Goal: Transaction & Acquisition: Purchase product/service

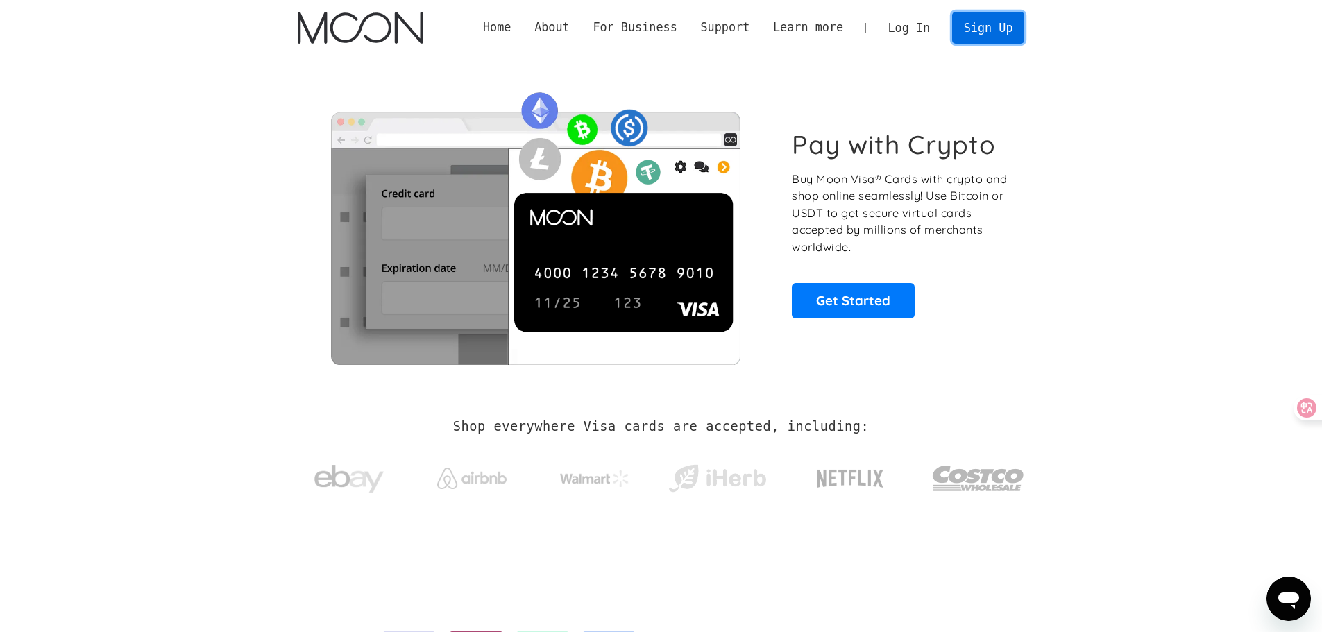
click at [985, 29] on link "Sign Up" at bounding box center [988, 27] width 72 height 31
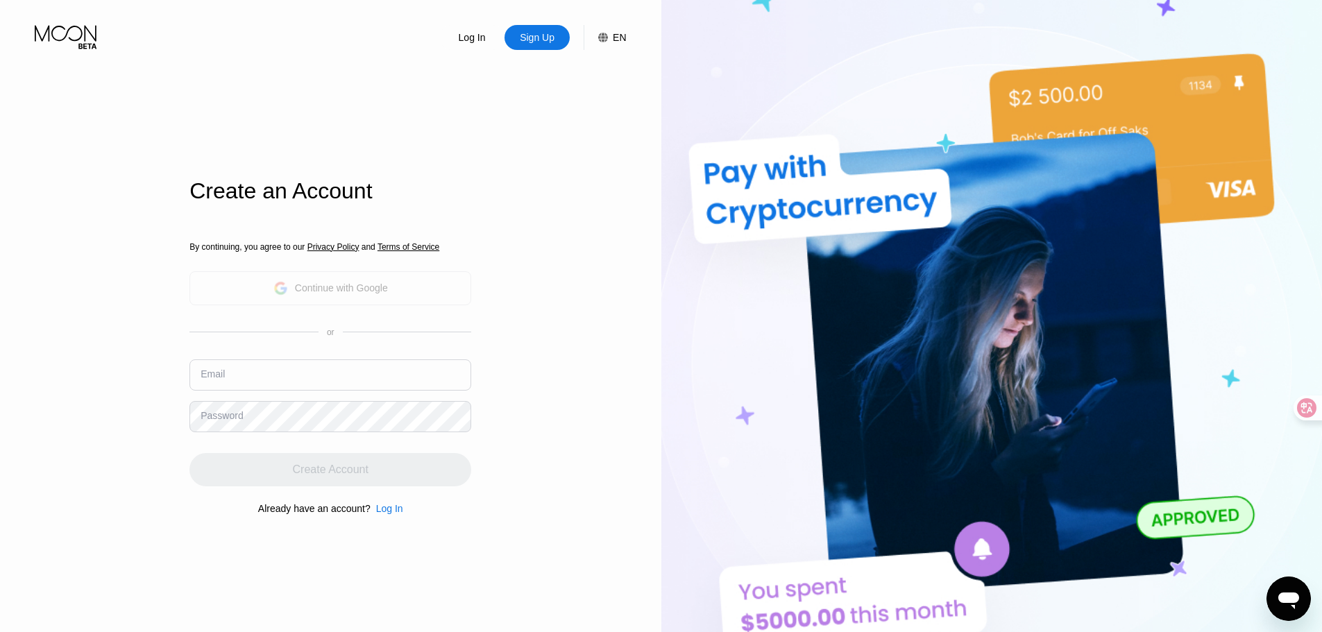
click at [348, 289] on div "Continue with Google" at bounding box center [341, 287] width 93 height 11
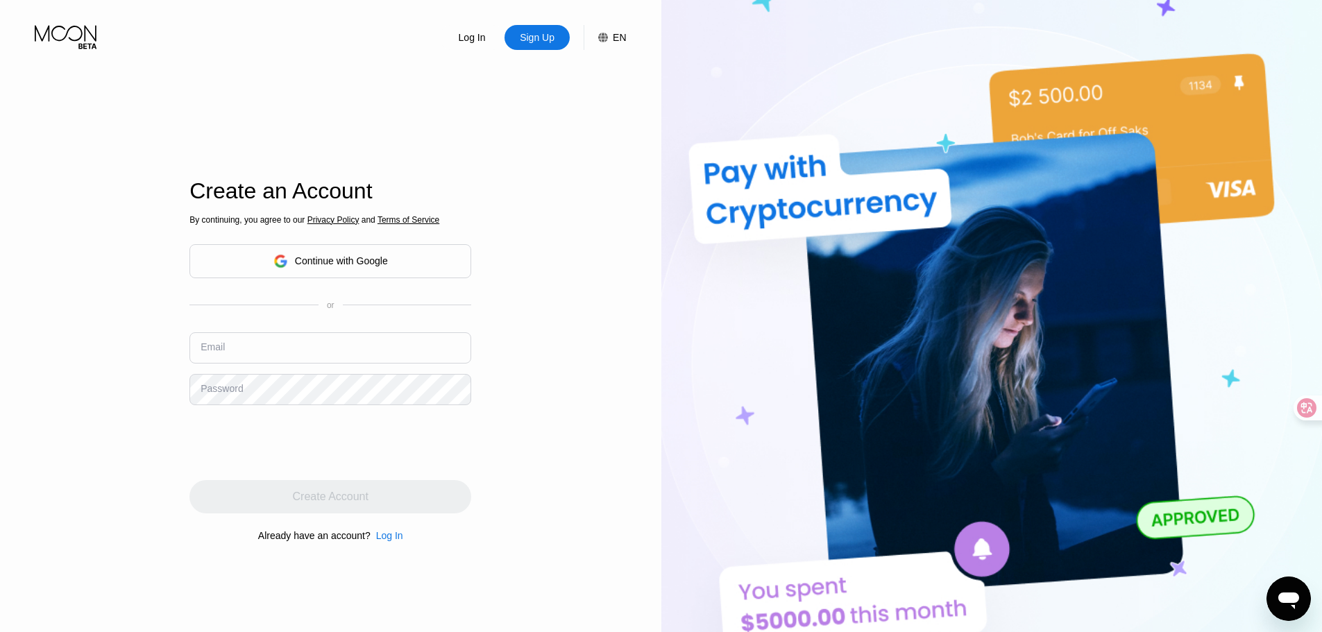
click at [351, 265] on div "Continue with Google" at bounding box center [341, 260] width 93 height 11
click at [275, 343] on input "text" at bounding box center [330, 347] width 282 height 31
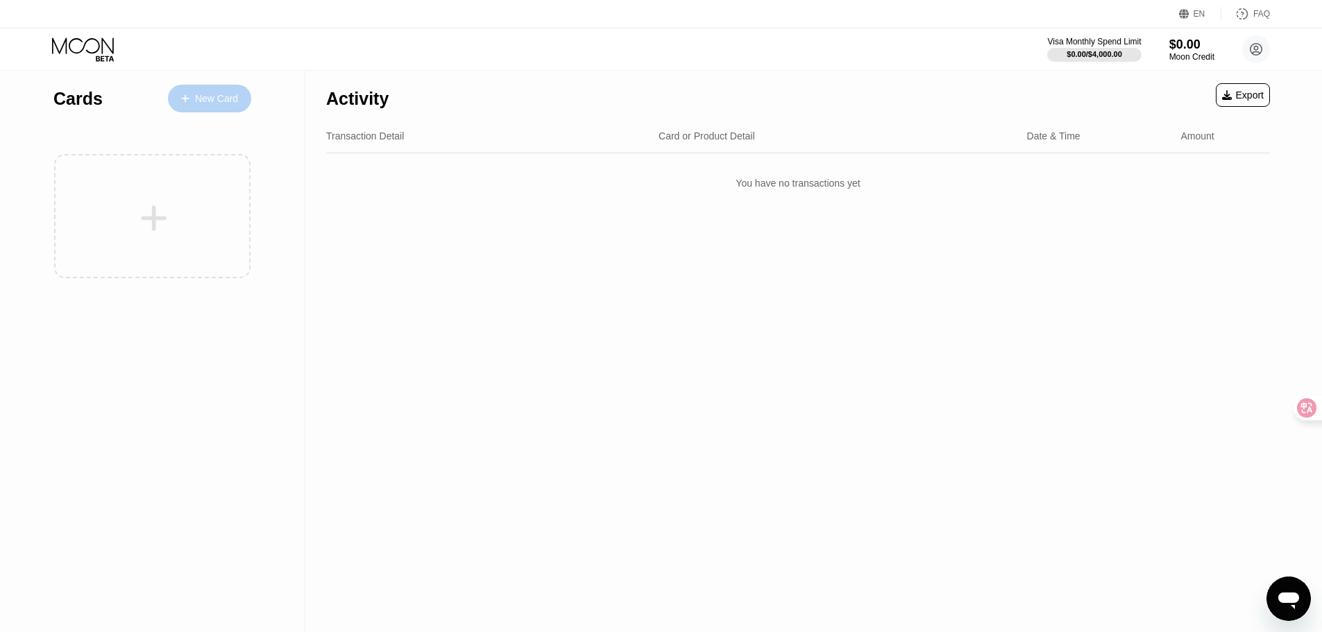
click at [211, 96] on div "New Card" at bounding box center [216, 99] width 43 height 12
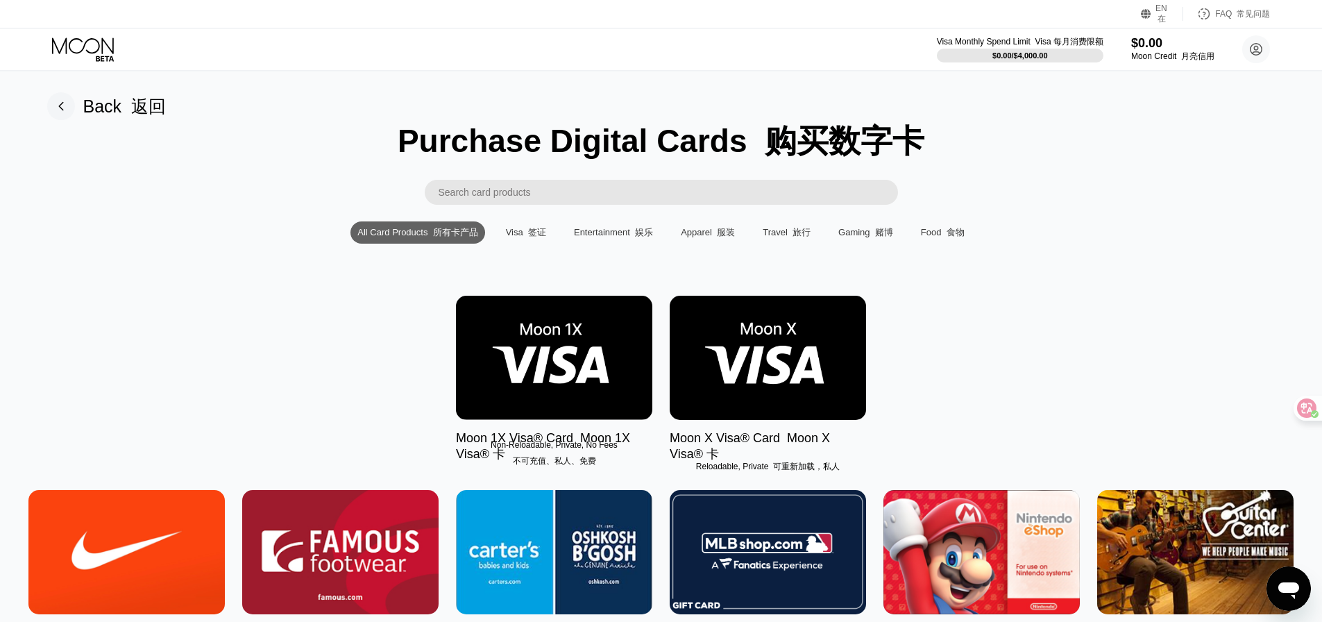
click at [523, 237] on font at bounding box center [525, 232] width 5 height 10
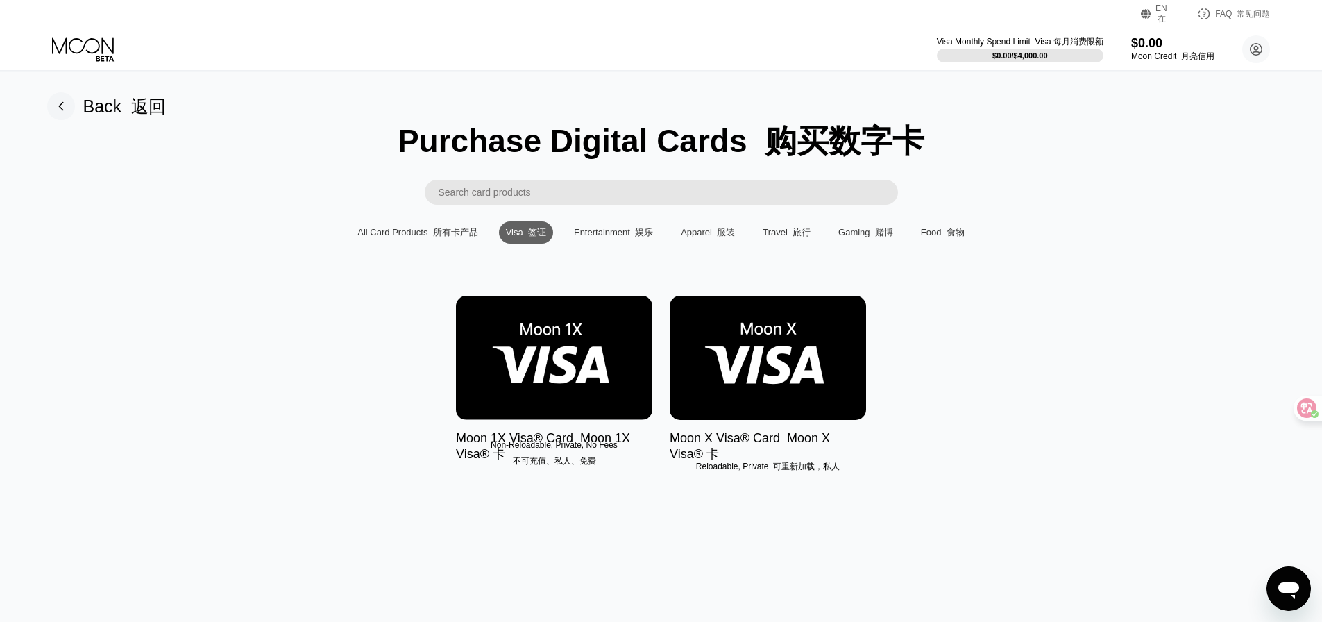
click at [777, 362] on img at bounding box center [768, 358] width 196 height 124
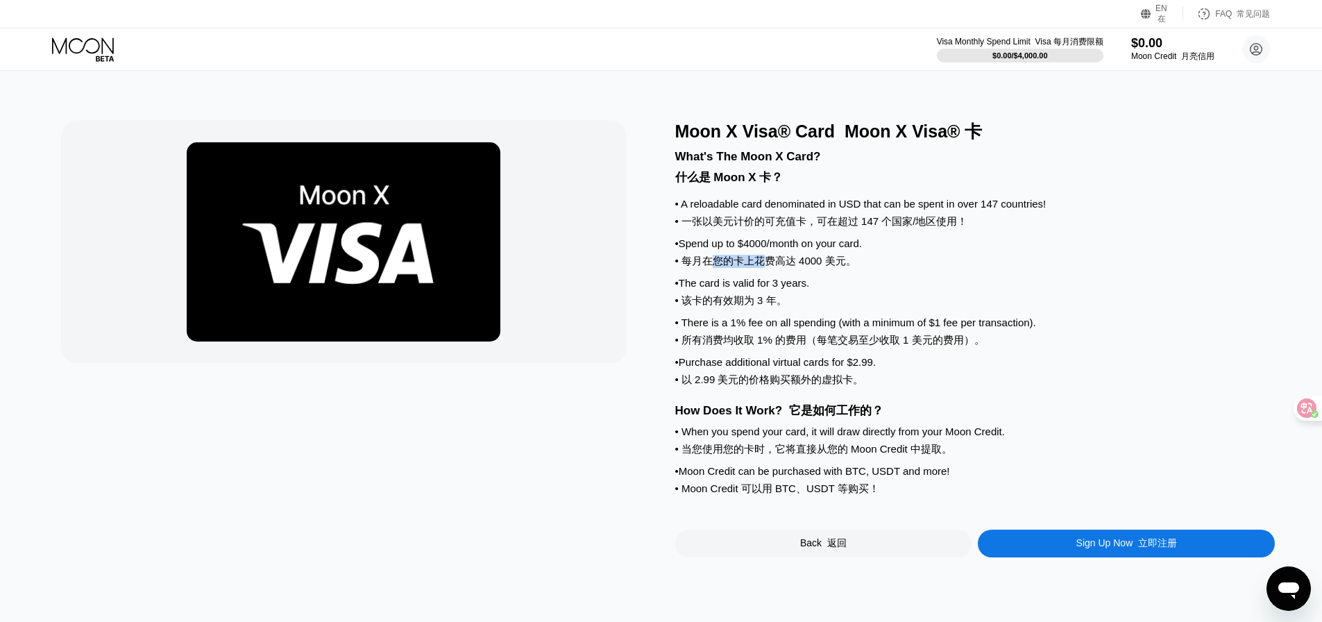
drag, startPoint x: 711, startPoint y: 274, endPoint x: 812, endPoint y: 278, distance: 101.4
click at [770, 266] on font "• 每月在您的卡上花费高达 4000 美元。" at bounding box center [765, 261] width 181 height 12
click at [875, 273] on div "• Spend up to $4000/month on your card. • 每月在您的卡上花费高达 4000 美元。" at bounding box center [975, 255] width 600 height 36
drag, startPoint x: 811, startPoint y: 477, endPoint x: 860, endPoint y: 478, distance: 48.6
click at [860, 454] on font "• 当您使用您的卡时，它将直接从您的 Moon Credit 中提取。" at bounding box center [813, 449] width 277 height 12
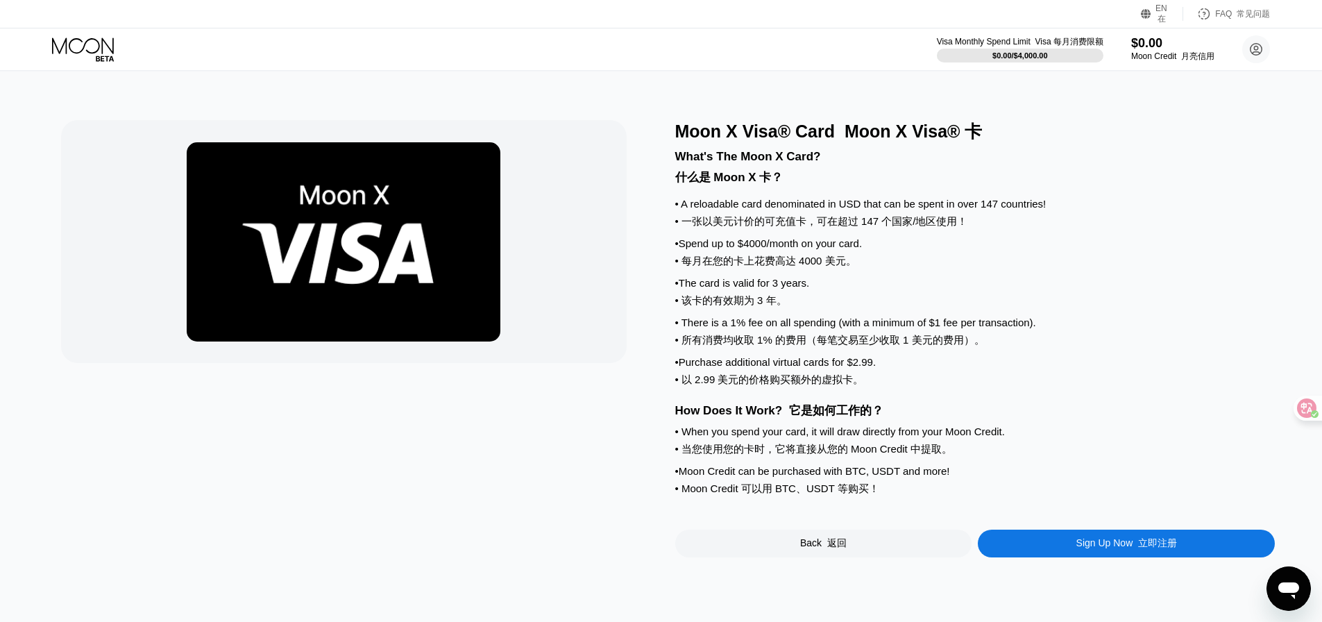
click at [991, 461] on div "• When you spend your card, it will draw directly from your Moon Credit. • 当您使用…" at bounding box center [975, 443] width 600 height 36
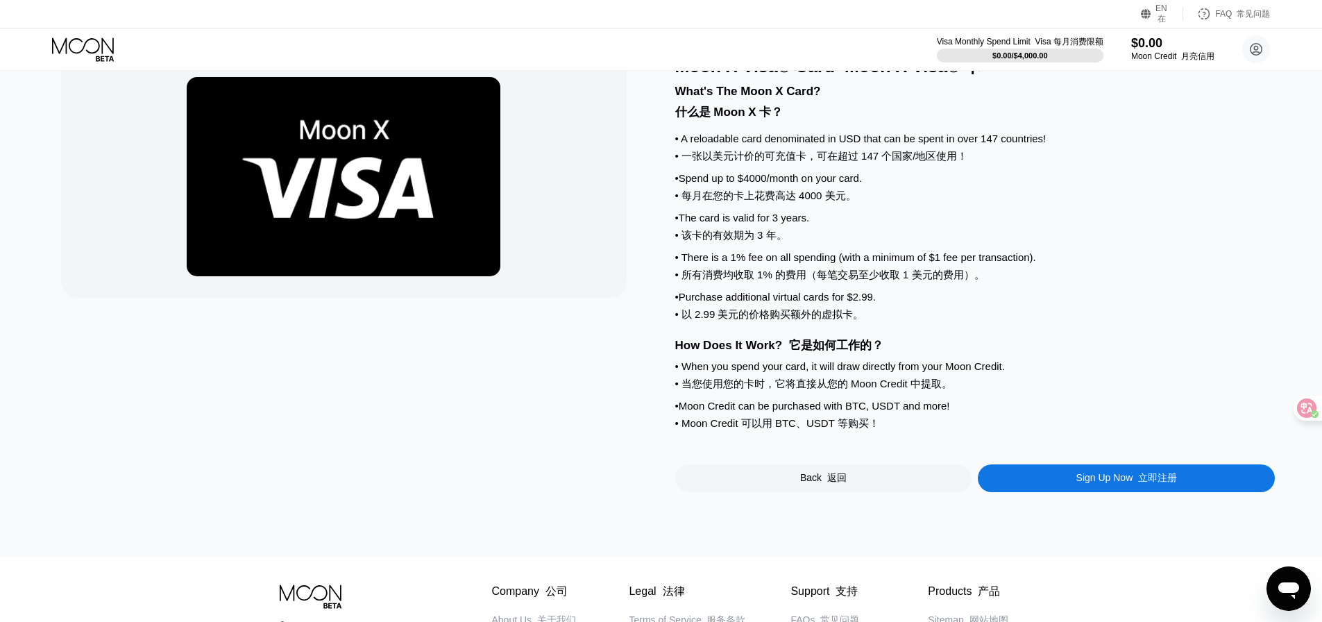
scroll to position [69, 0]
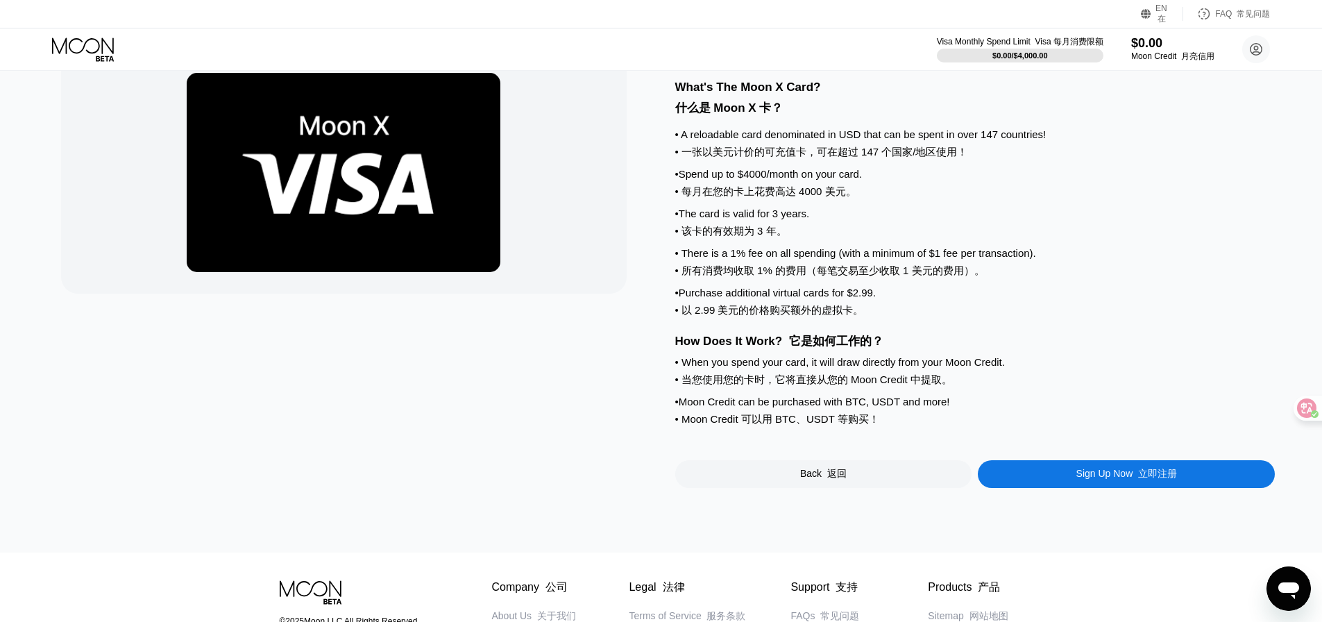
click at [1133, 479] on font at bounding box center [1135, 473] width 6 height 11
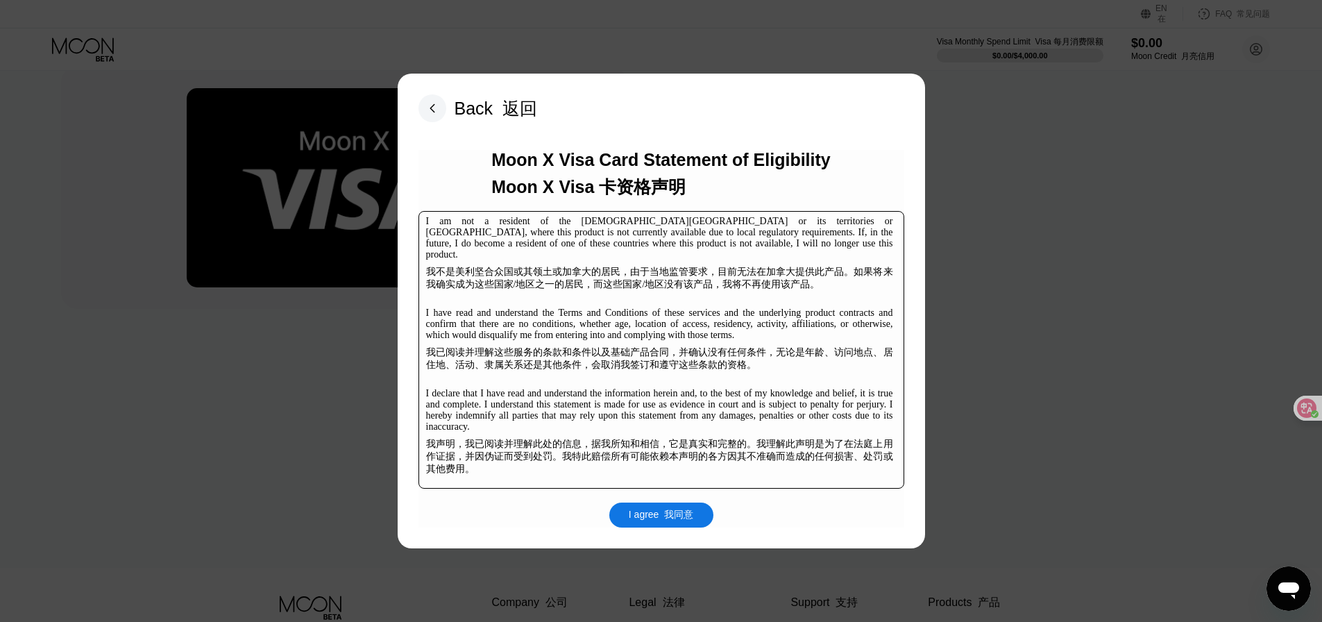
scroll to position [239, 0]
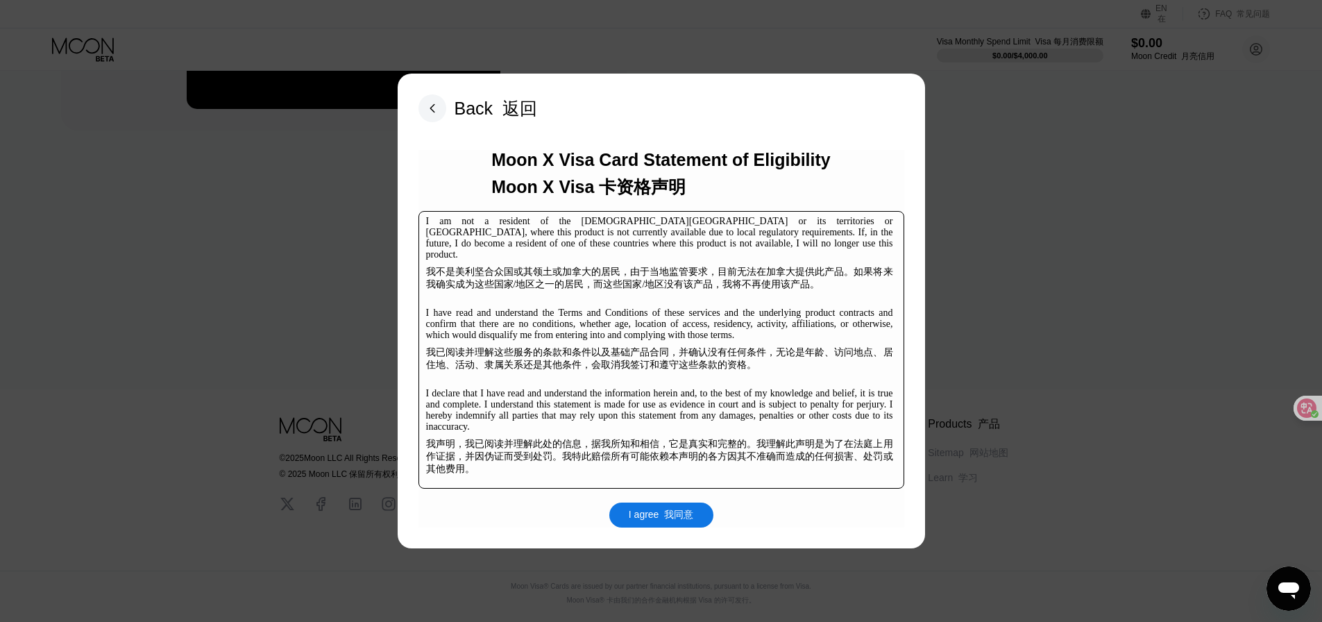
click at [672, 519] on font "我同意" at bounding box center [678, 514] width 29 height 11
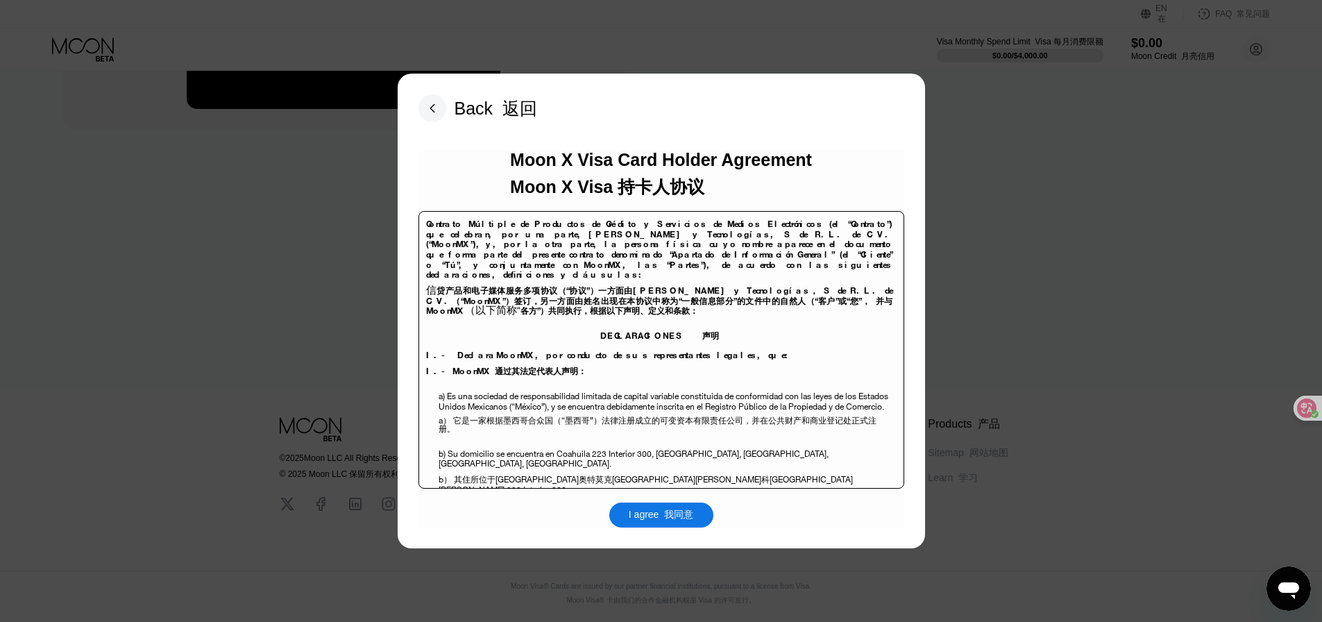
click at [669, 517] on font "我同意" at bounding box center [678, 514] width 29 height 11
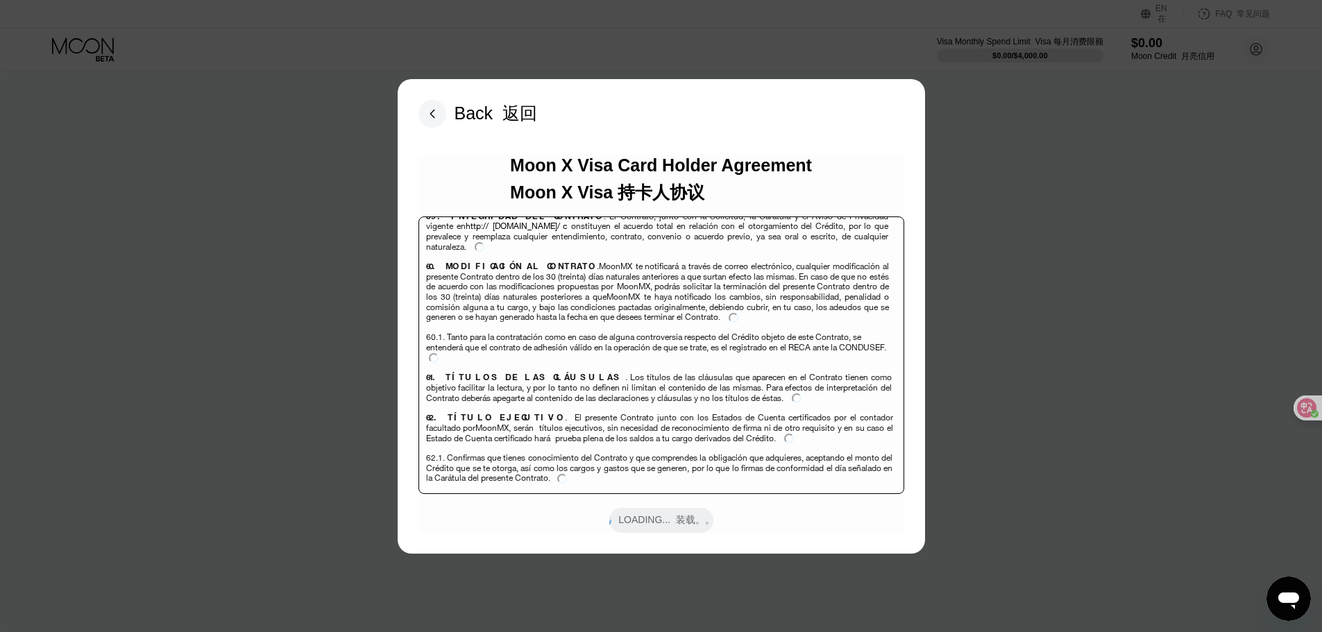
scroll to position [10925, 0]
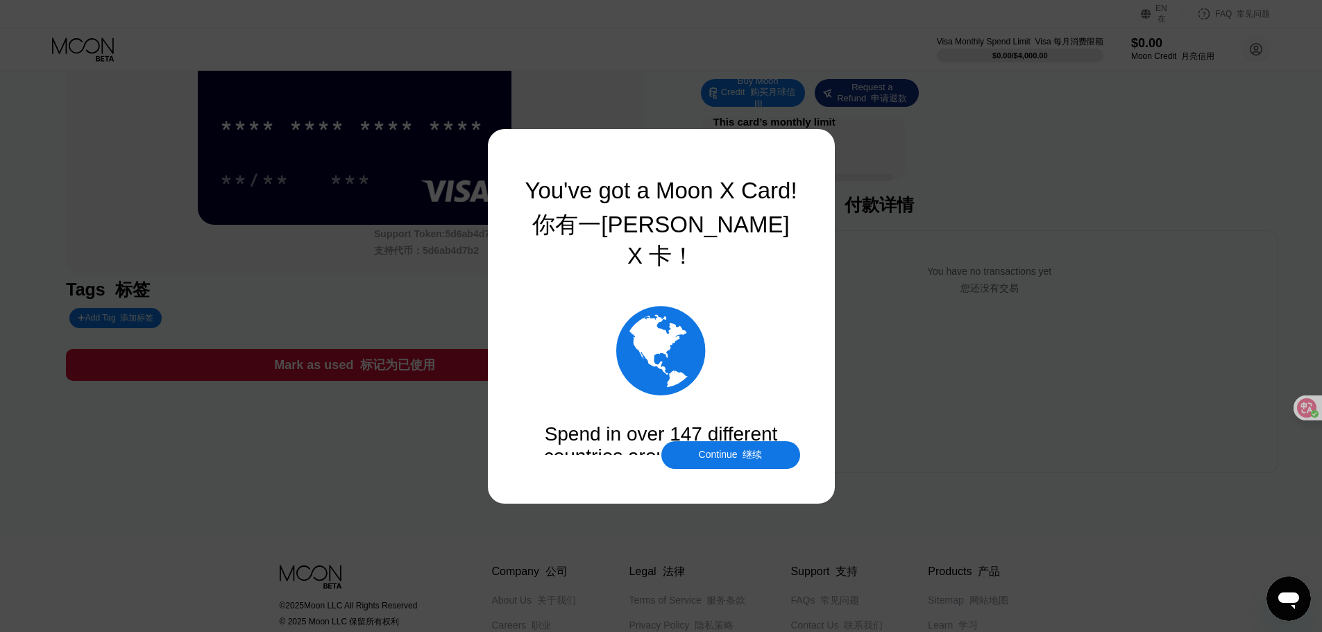
scroll to position [139, 0]
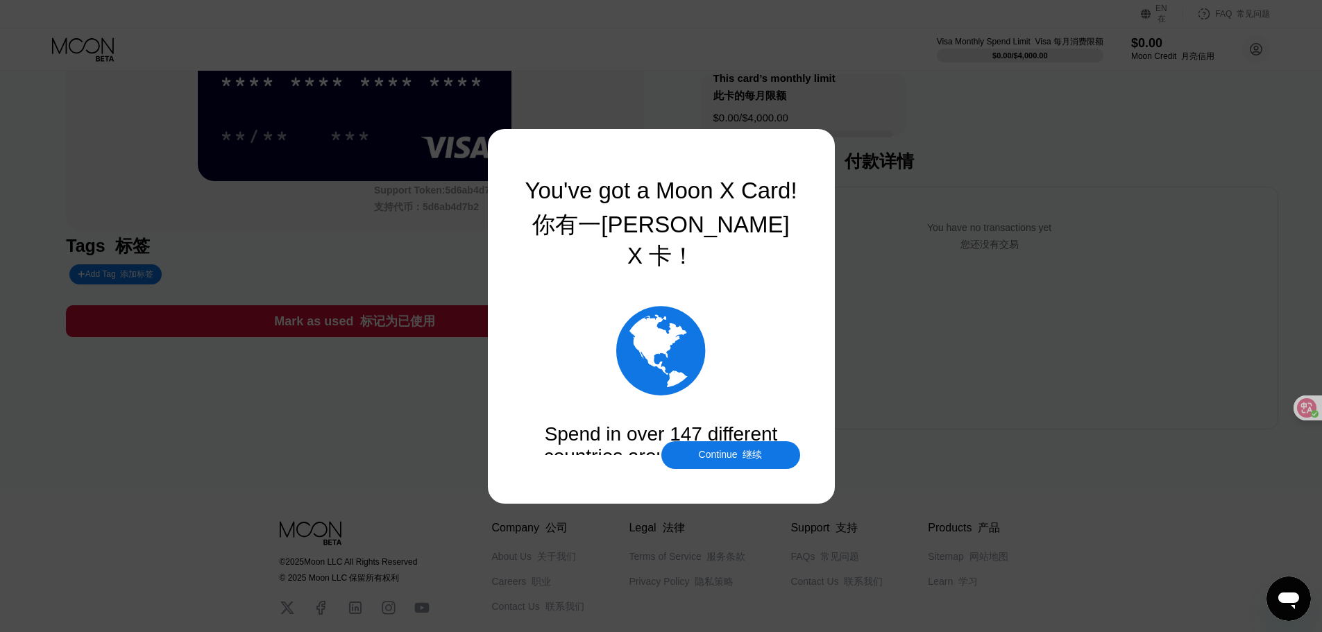
click at [733, 457] on div "Continue 继续" at bounding box center [731, 455] width 64 height 12
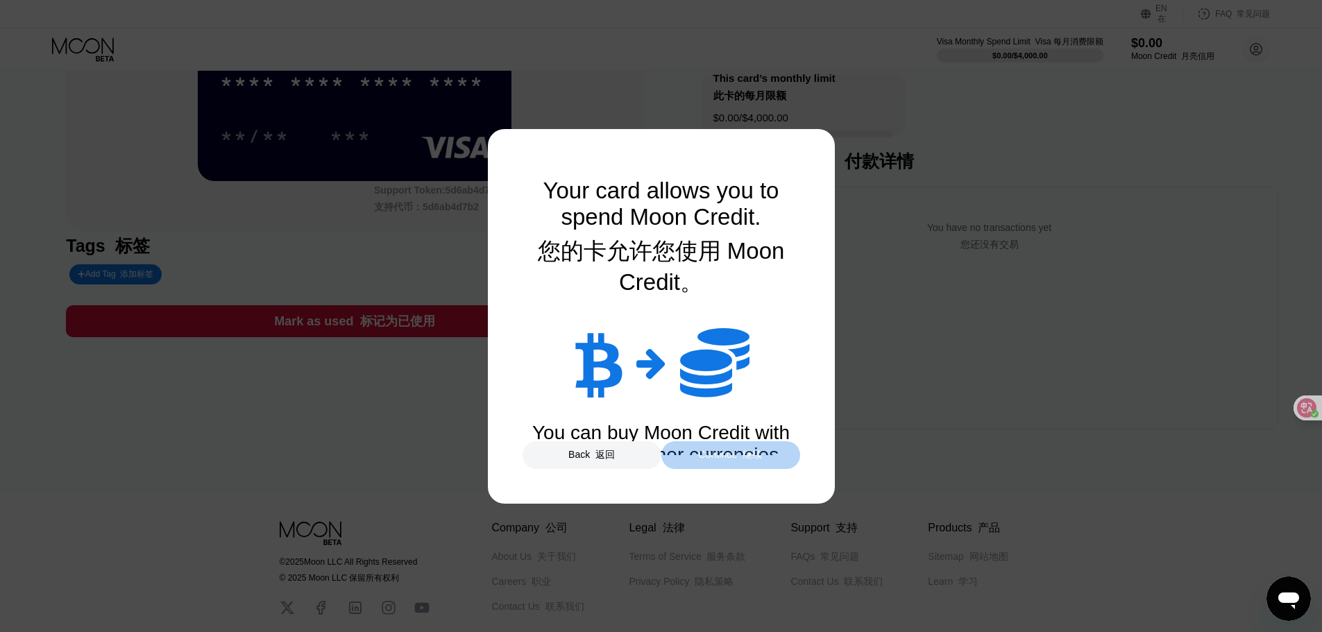
click at [742, 454] on font at bounding box center [741, 454] width 6 height 11
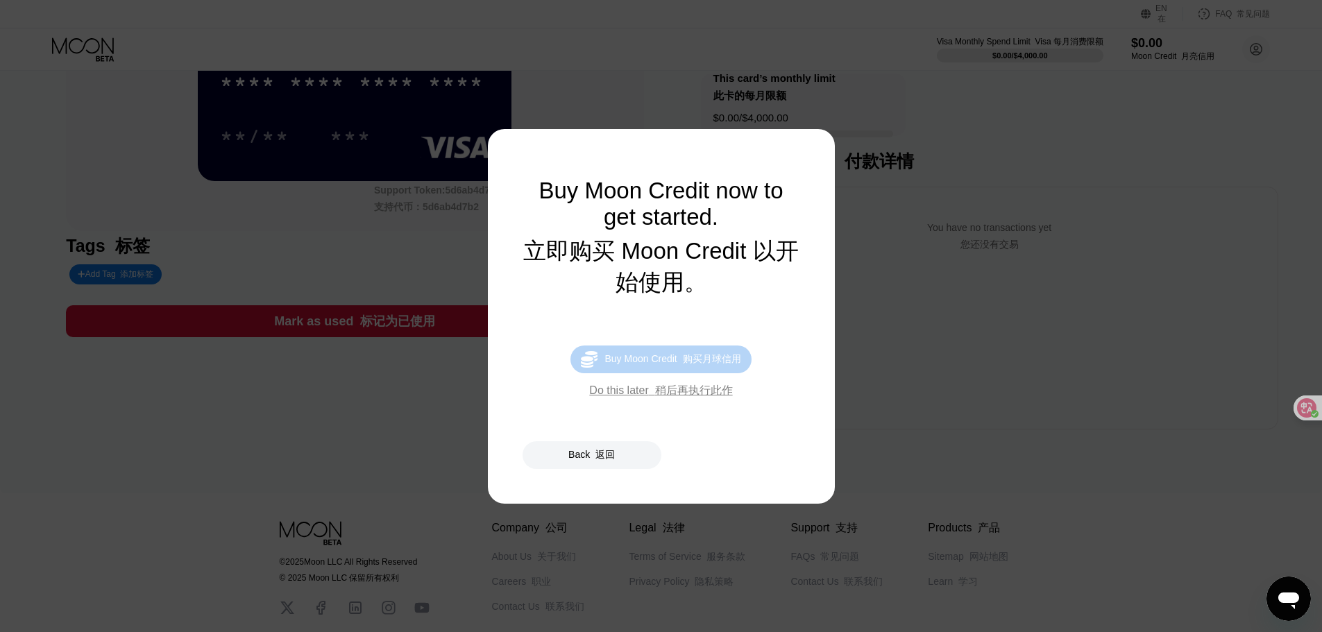
click at [677, 366] on div "Buy Moon Credit 购买月球信用" at bounding box center [672, 359] width 136 height 12
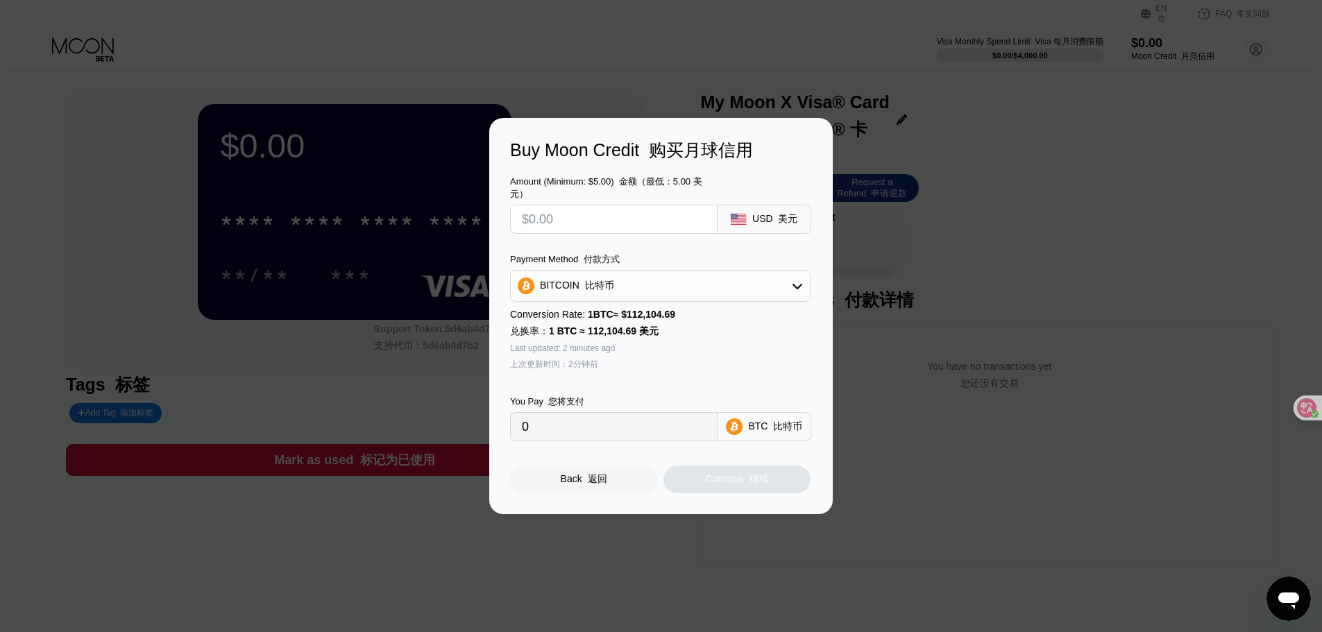
click at [593, 220] on input "text" at bounding box center [614, 219] width 184 height 28
click at [797, 284] on icon at bounding box center [797, 285] width 11 height 11
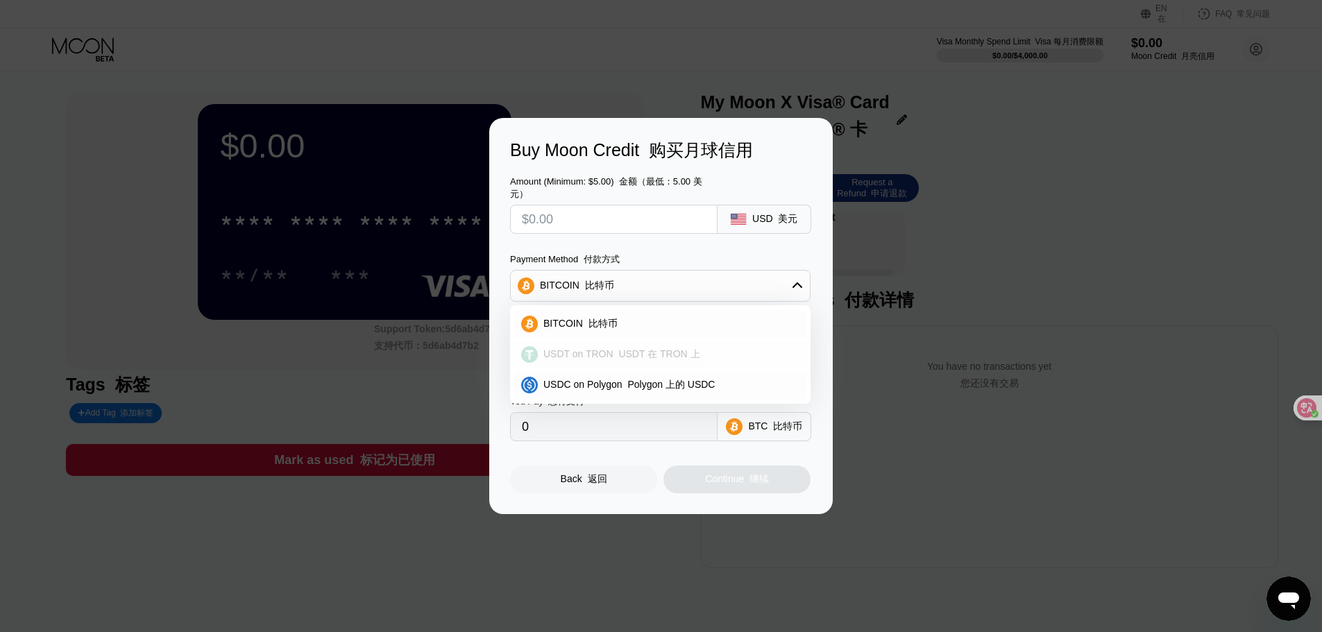
click at [625, 354] on font "USDT 在 TRON 上" at bounding box center [658, 353] width 81 height 11
type input "0.00"
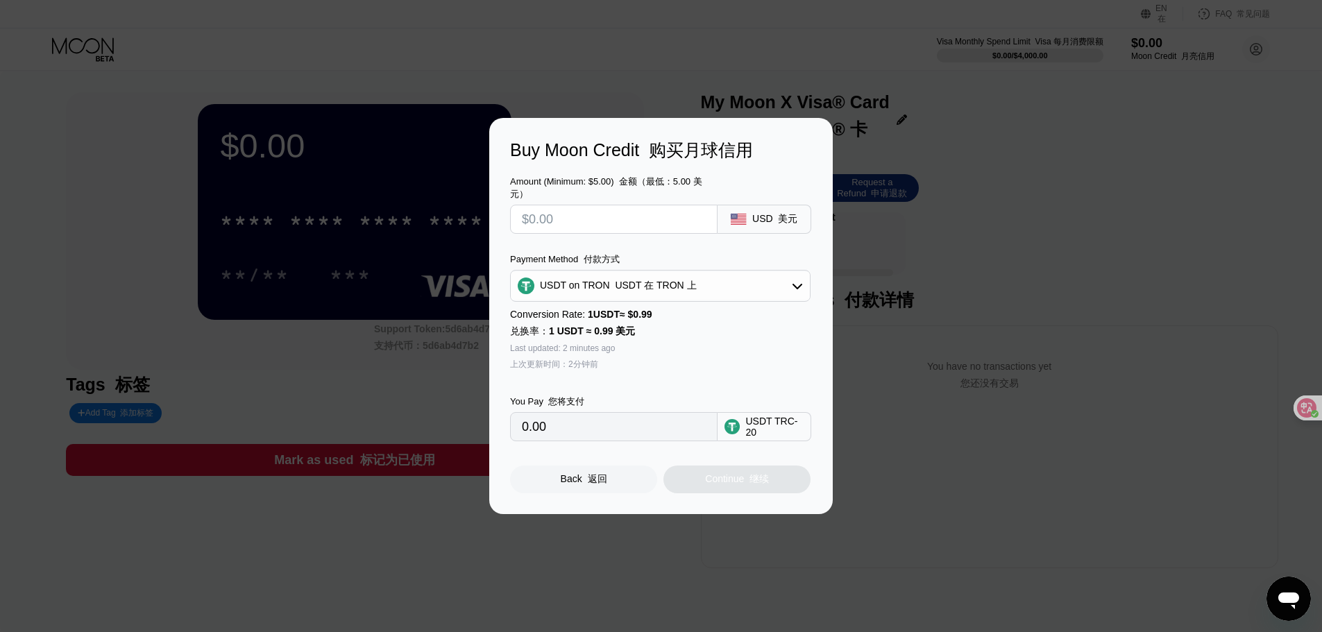
click at [647, 213] on input "text" at bounding box center [614, 219] width 184 height 28
click at [645, 214] on input "text" at bounding box center [614, 219] width 184 height 28
type input "$5"
type input "5.05"
type input "$5"
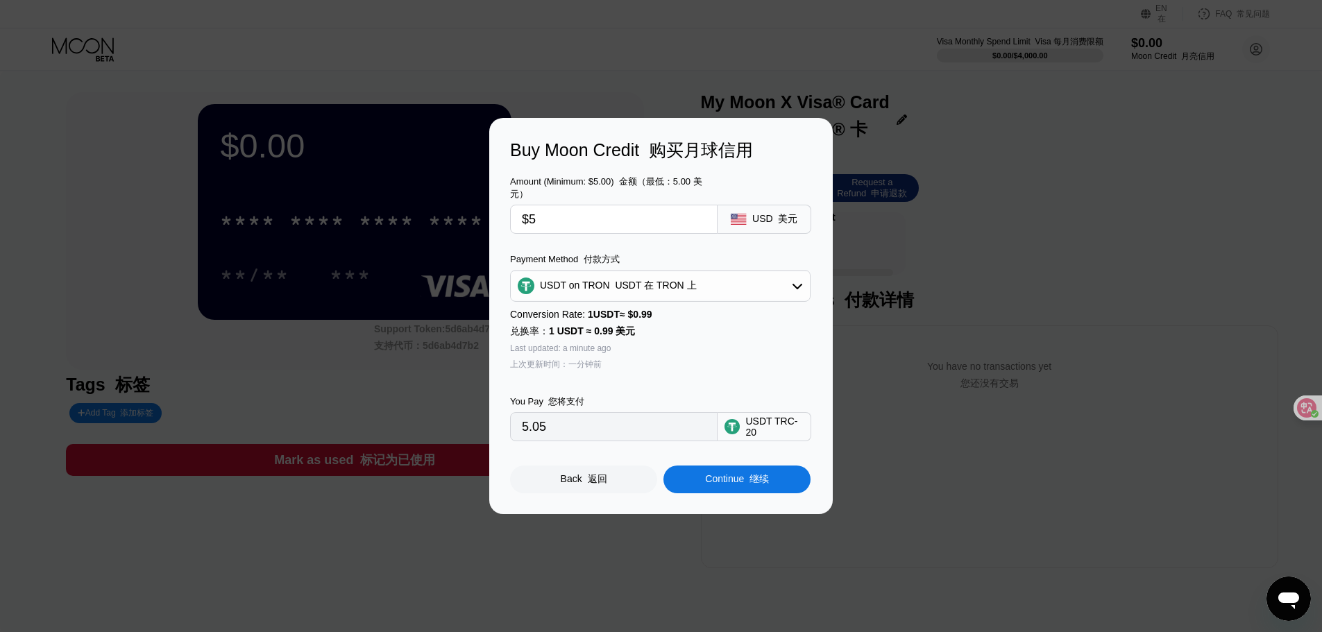
click at [569, 215] on input "$5" at bounding box center [614, 219] width 184 height 28
drag, startPoint x: 569, startPoint y: 215, endPoint x: 521, endPoint y: 214, distance: 47.9
click at [521, 214] on div "$5" at bounding box center [613, 219] width 207 height 29
click at [571, 215] on input "$5" at bounding box center [614, 219] width 184 height 28
click at [595, 215] on input "$5" at bounding box center [614, 219] width 184 height 28
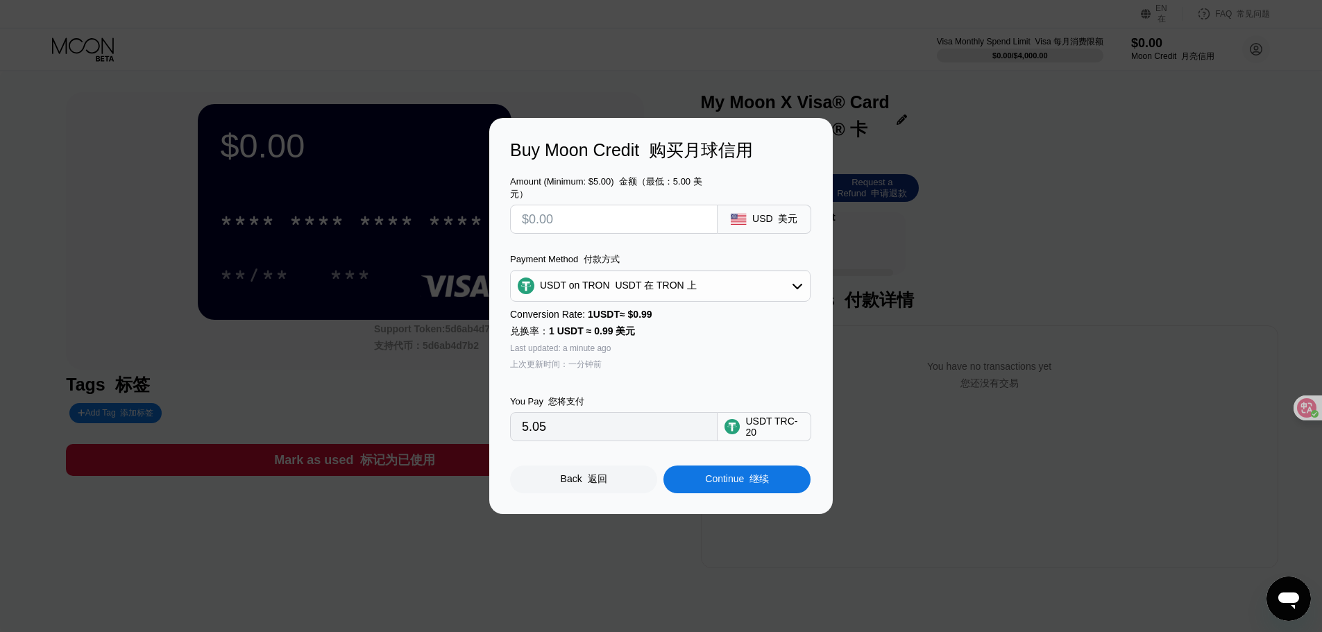
type input "0.00"
type input "$1"
type input "1.01"
type input "$10"
type input "10.10"
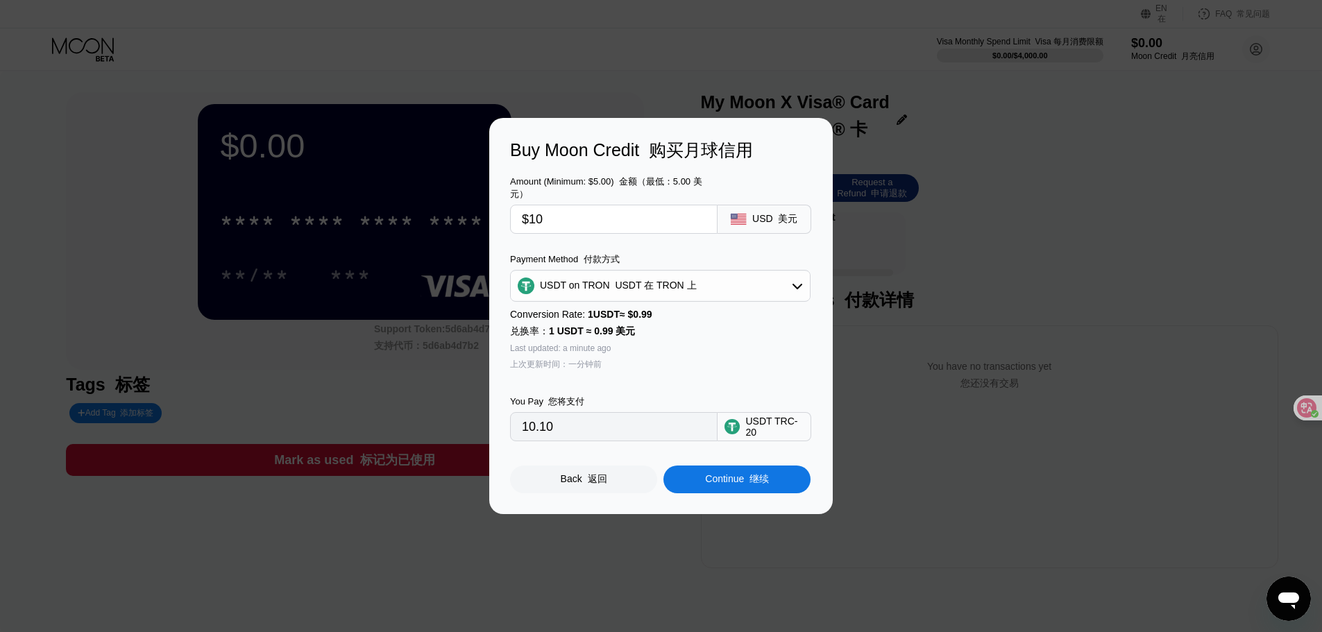
drag, startPoint x: 576, startPoint y: 216, endPoint x: 452, endPoint y: 210, distance: 123.7
click at [452, 210] on div "Buy Moon Credit 购买月球信用 Amount (Minimum: $5.00) 金额（最低：5.00 美元） $10 USD 美元 Paymen…" at bounding box center [661, 316] width 1322 height 396
type input "$5"
type input "5.05"
click at [747, 482] on font at bounding box center [747, 478] width 6 height 11
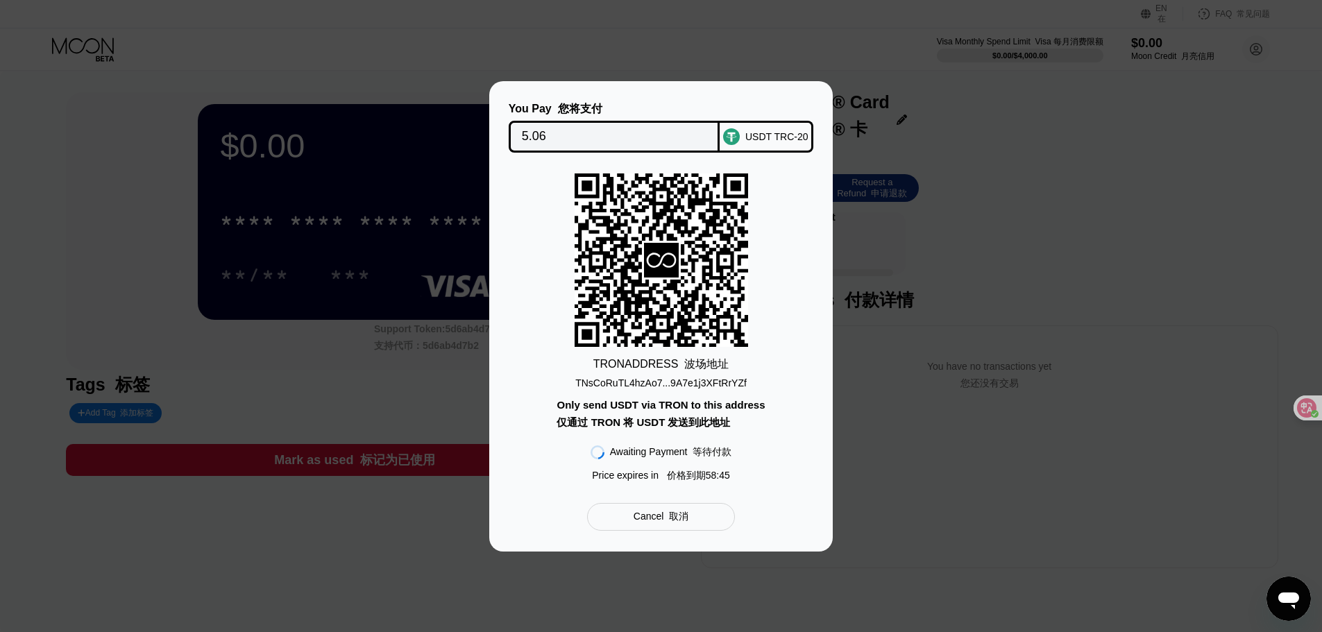
click at [683, 384] on div "TNsCoRuTL4hzAo7...9A7e1j3XFtRrYZf" at bounding box center [660, 382] width 171 height 11
click at [684, 384] on div "TNsCoRuTL4hzAo7...9A7e1j3XFtRrYZf" at bounding box center [660, 382] width 171 height 11
click at [718, 379] on div "TNsCoRuTL4hzAo7...9A7e1j3XFtRrYZf" at bounding box center [660, 382] width 171 height 11
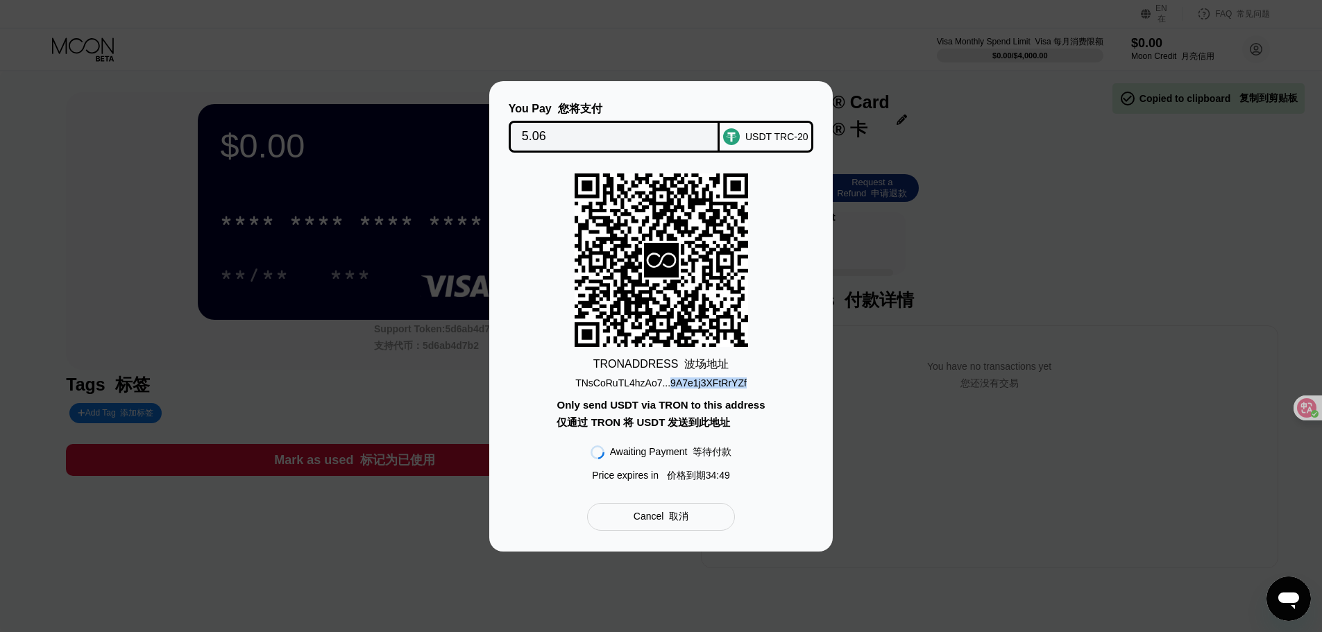
click at [715, 379] on div "TNsCoRuTL4hzAo7...9A7e1j3XFtRrYZf" at bounding box center [660, 382] width 171 height 11
click at [694, 522] on div "Cancel 取消" at bounding box center [661, 517] width 148 height 28
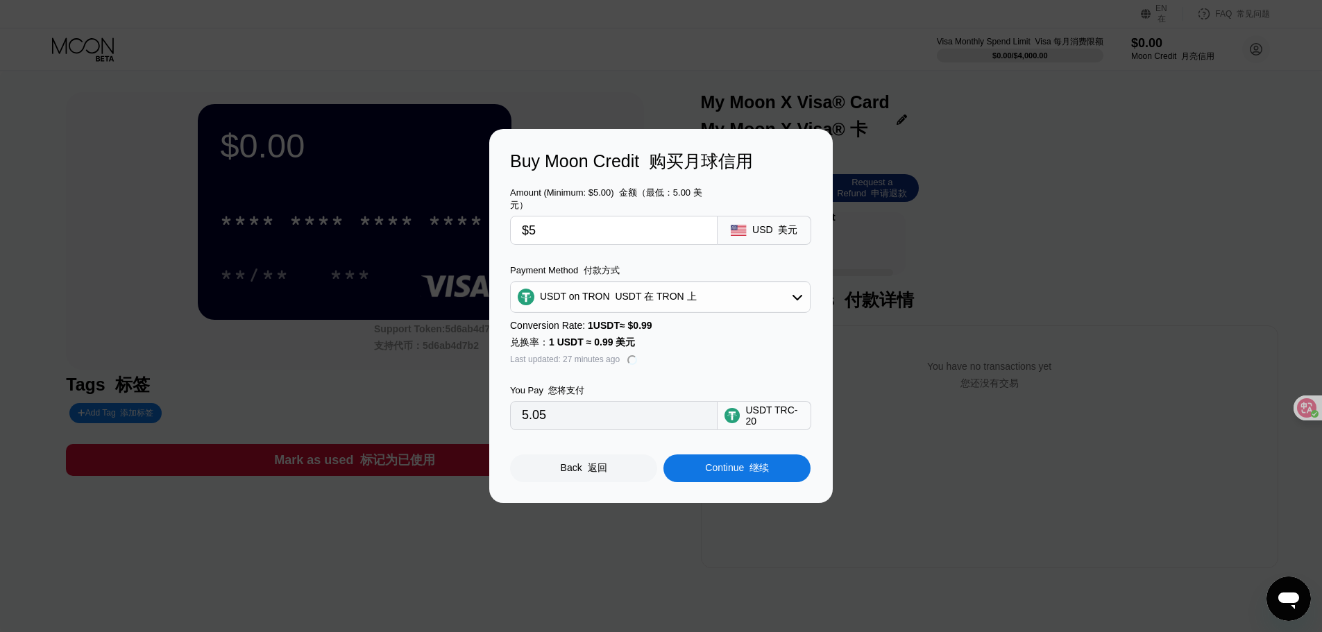
click at [790, 289] on div "USDT on TRON USDT 在 TRON 上" at bounding box center [660, 297] width 299 height 28
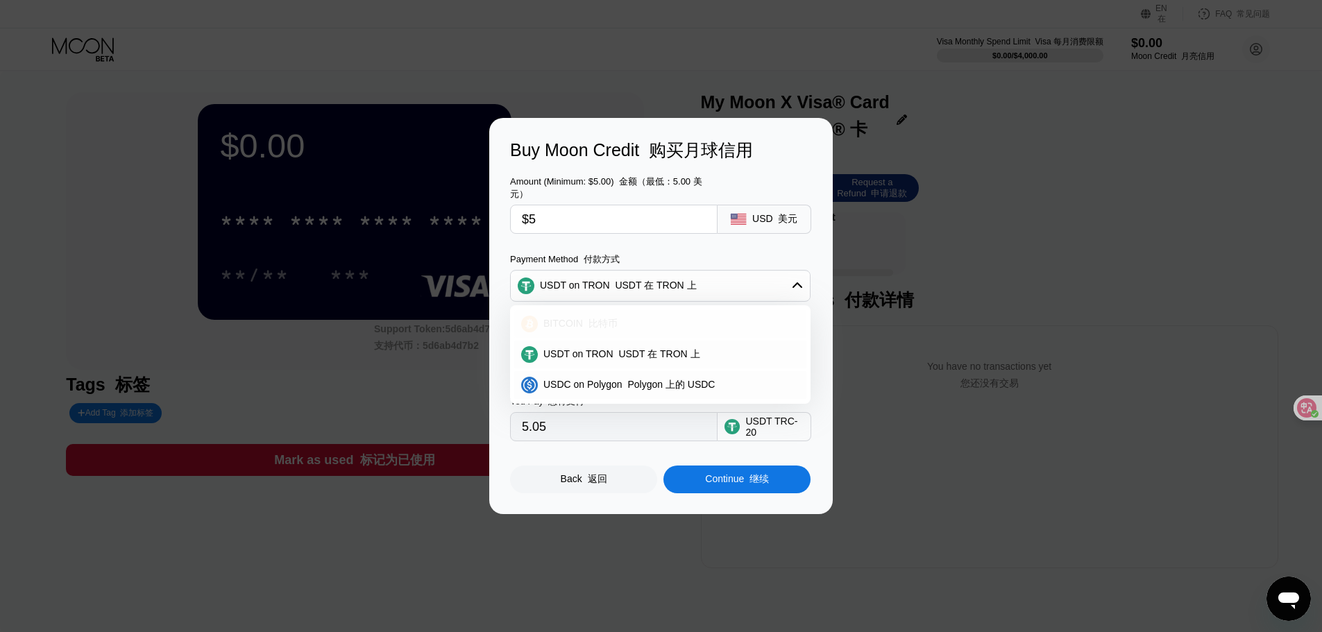
click at [608, 322] on font "比特币" at bounding box center [602, 323] width 29 height 11
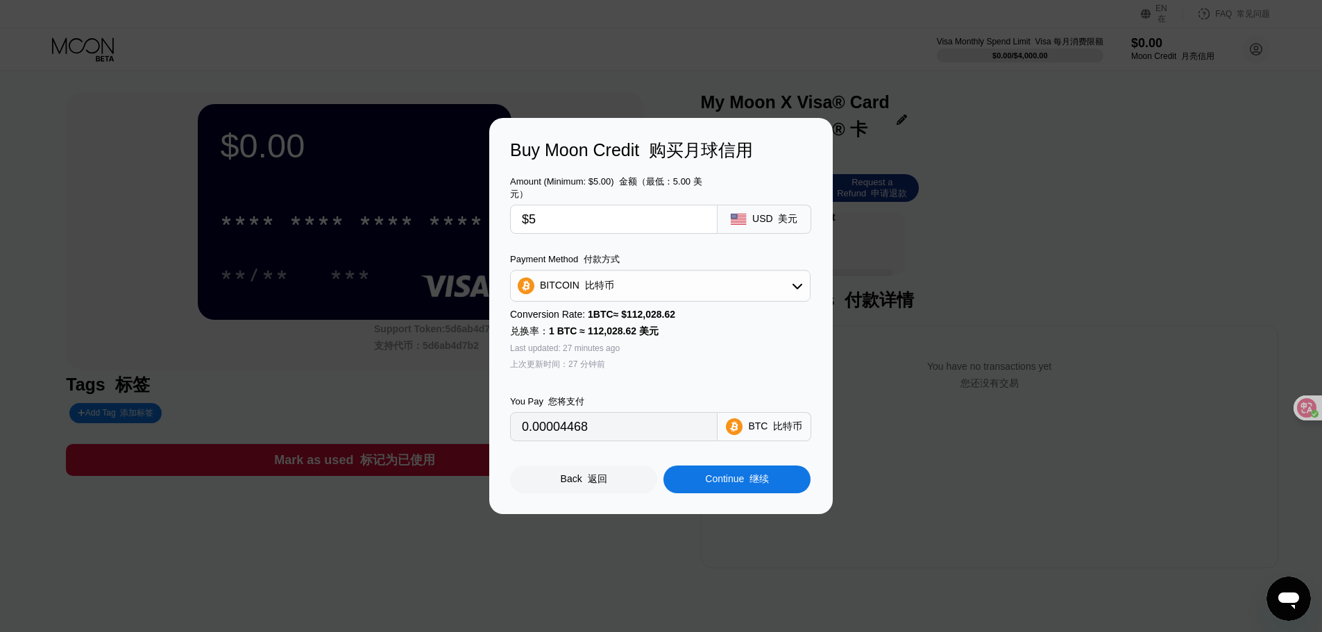
click at [795, 283] on icon at bounding box center [797, 285] width 11 height 11
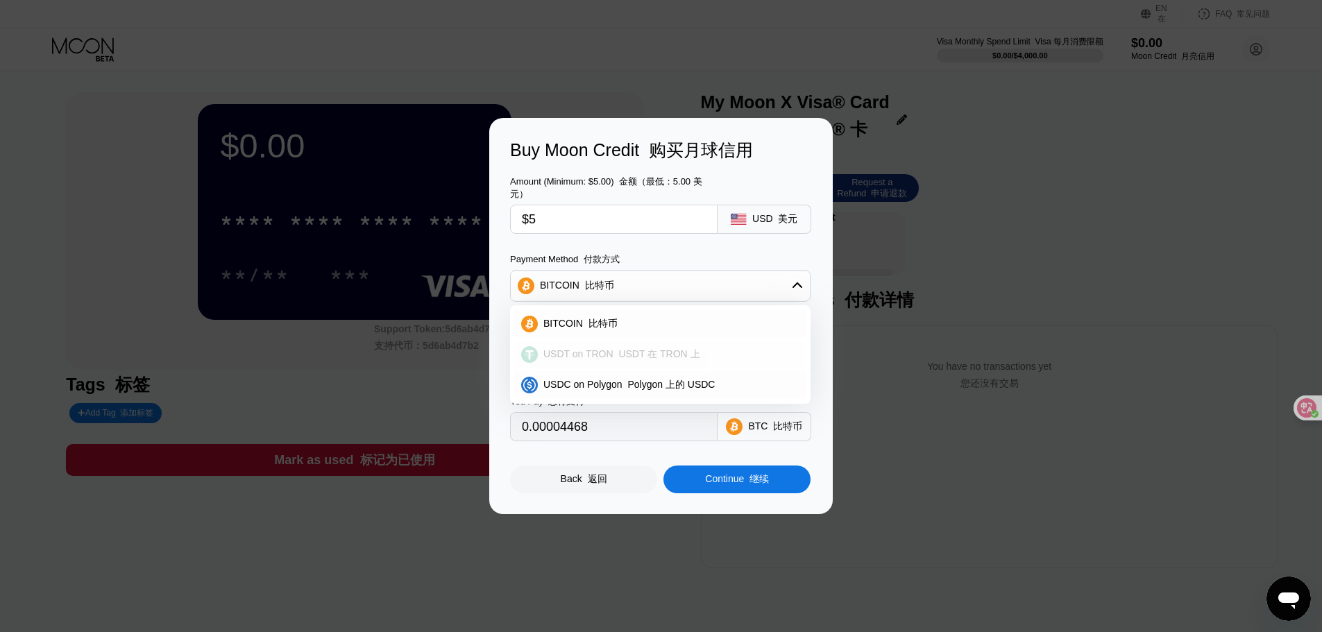
click at [643, 359] on font "USDT 在 TRON 上" at bounding box center [658, 353] width 81 height 11
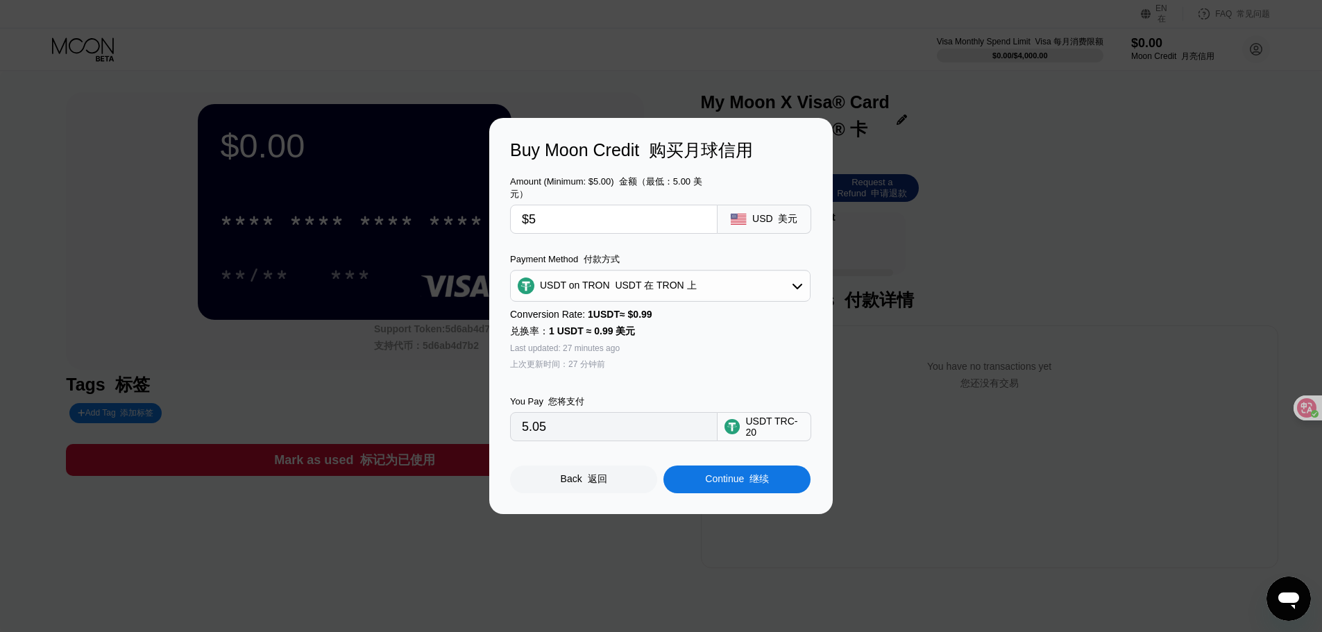
click at [795, 278] on div "USDT on TRON USDT 在 TRON 上" at bounding box center [660, 286] width 299 height 28
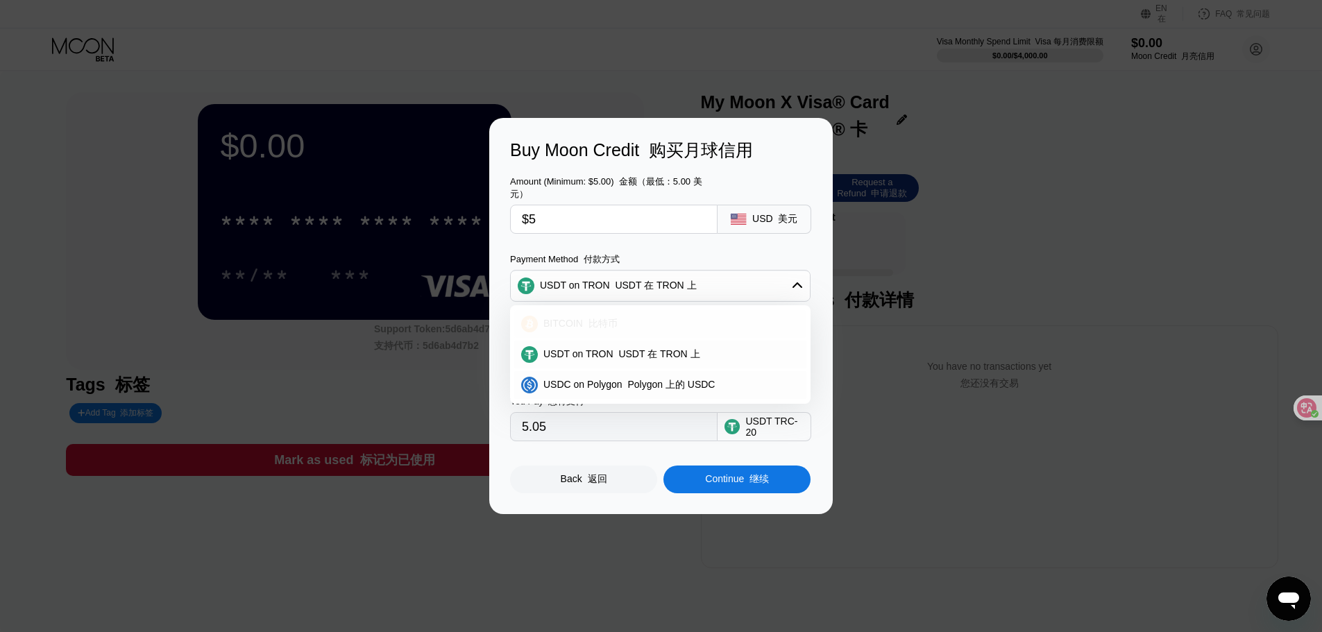
click at [661, 318] on div "BITCOIN 比特币" at bounding box center [669, 324] width 262 height 12
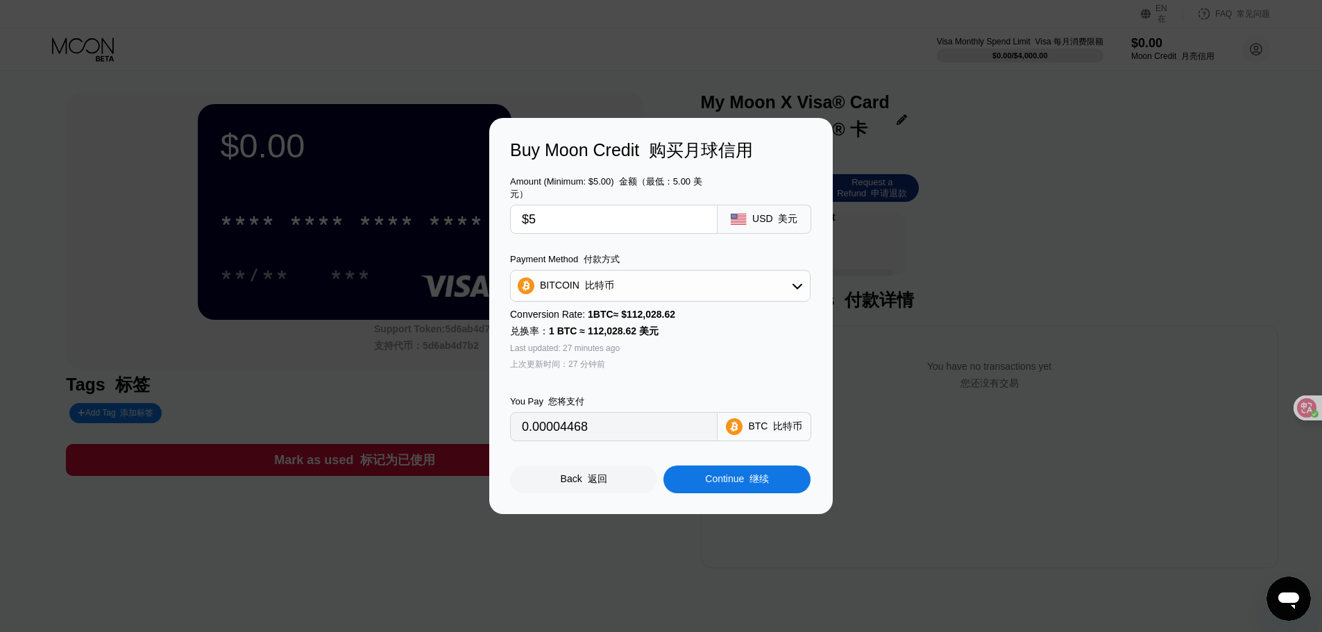
click at [796, 283] on icon at bounding box center [797, 285] width 11 height 11
click at [631, 384] on font "Polygon 上的 USDC" at bounding box center [670, 384] width 87 height 11
type input "5.00000000"
click at [710, 479] on div "Continue 继续" at bounding box center [737, 479] width 64 height 12
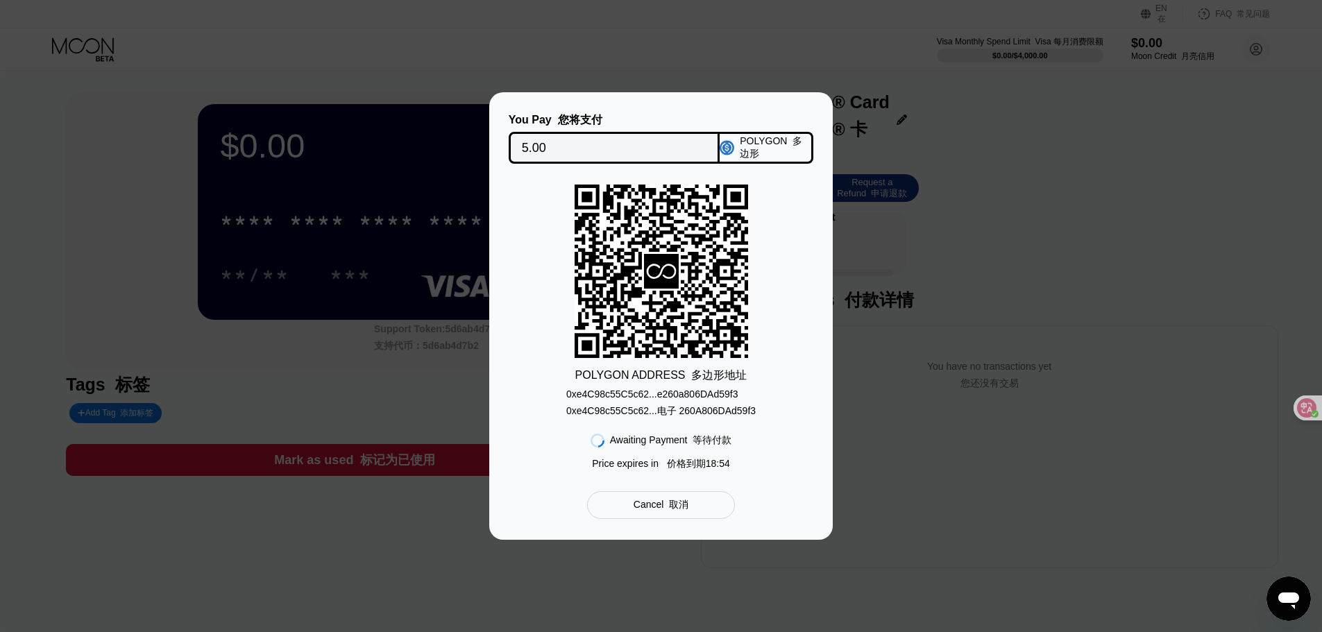
click at [712, 393] on div "0xe4C98c55C5c62...e260a806DAd59f3 0xe4C98c55C5c62...电子 260A806DAd59f3" at bounding box center [660, 406] width 189 height 35
click at [575, 144] on input "5.00" at bounding box center [614, 148] width 185 height 28
click at [570, 145] on input "5.00" at bounding box center [614, 148] width 185 height 28
click at [528, 148] on input "5.00" at bounding box center [614, 148] width 185 height 28
click at [680, 519] on div "Cancel 取消" at bounding box center [661, 505] width 148 height 28
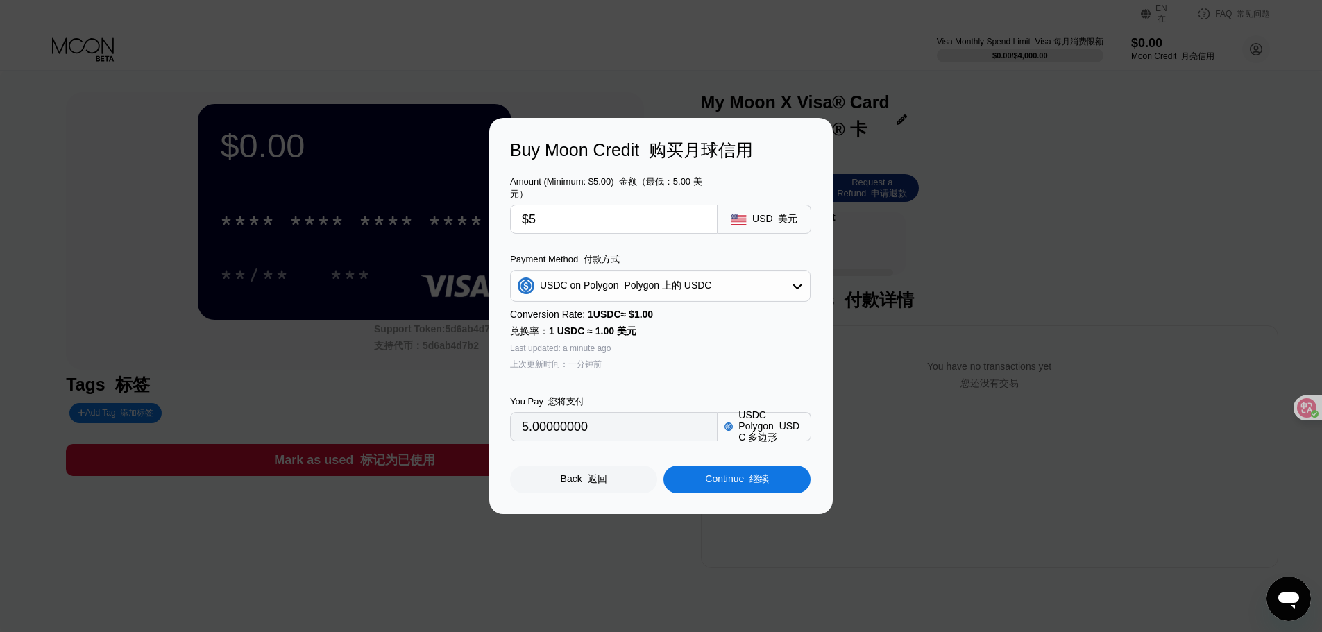
click at [573, 223] on input "$5" at bounding box center [614, 219] width 184 height 28
drag, startPoint x: 564, startPoint y: 218, endPoint x: 504, endPoint y: 216, distance: 59.7
click at [504, 216] on div "Buy Moon Credit 购买月球信用 Amount (Minimum: $5.00) 金额（最低：5.00 美元） $5 USD 美元 Payment…" at bounding box center [660, 316] width 343 height 396
type input "$1"
type input "1.00000000"
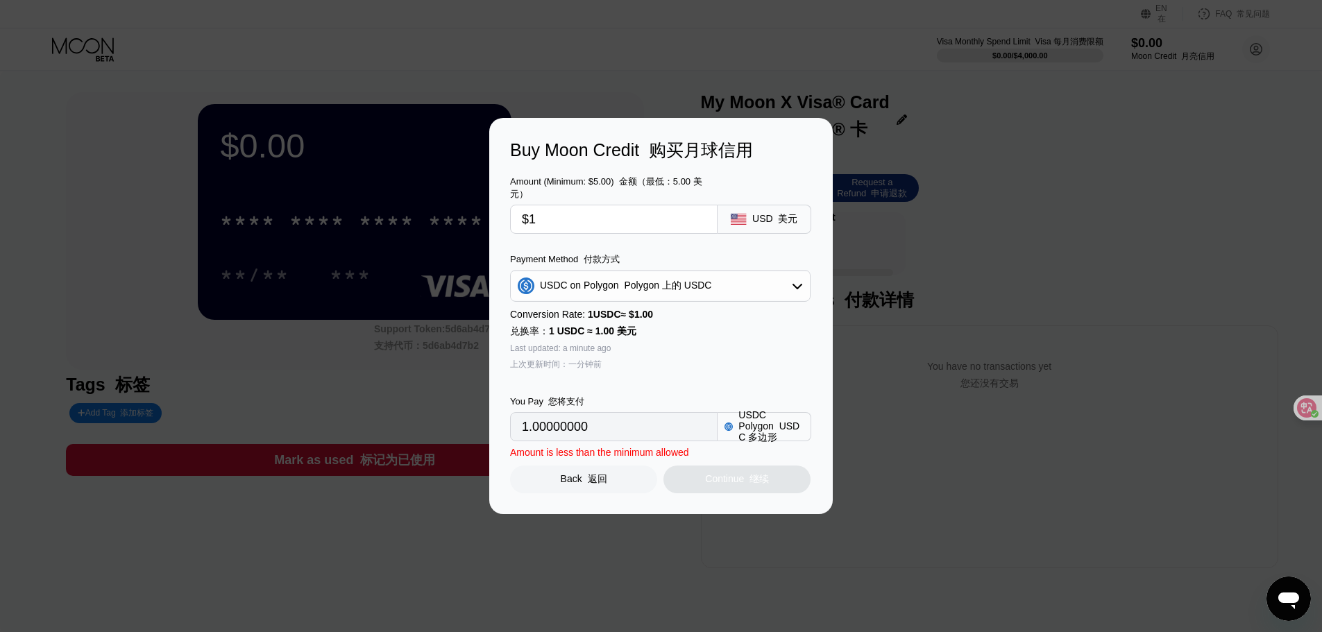
type input "$10"
type input "10.00000000"
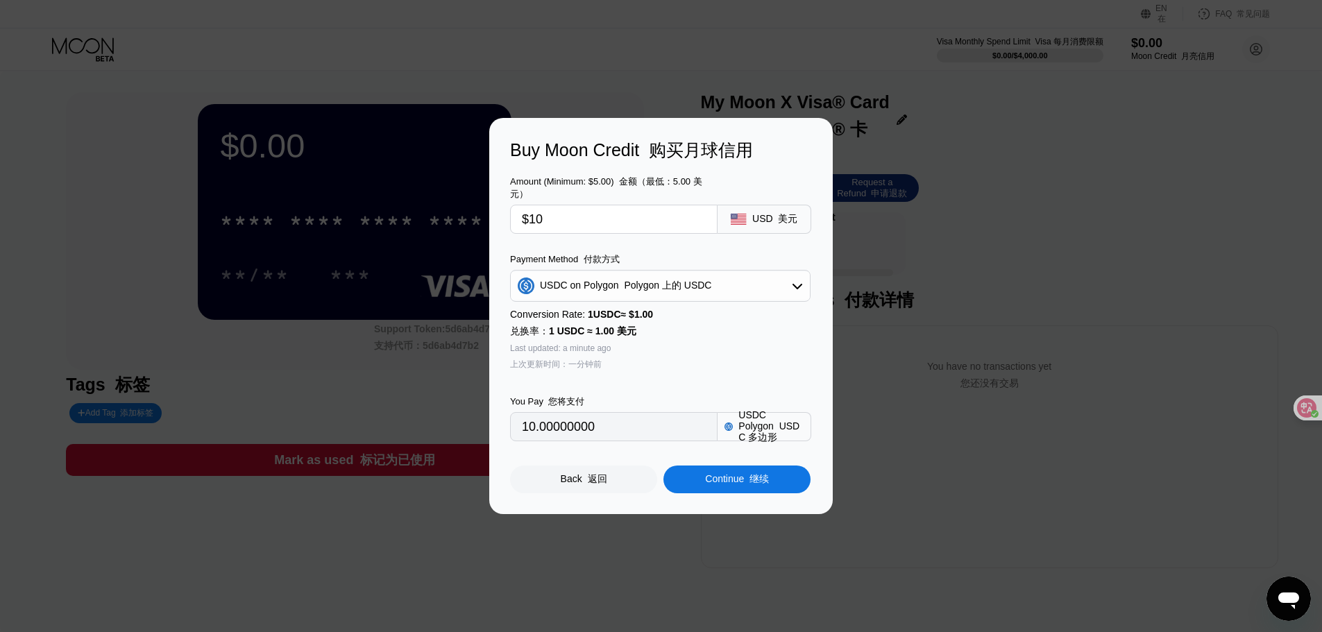
type input "$10"
click at [761, 484] on font "继续" at bounding box center [758, 478] width 19 height 11
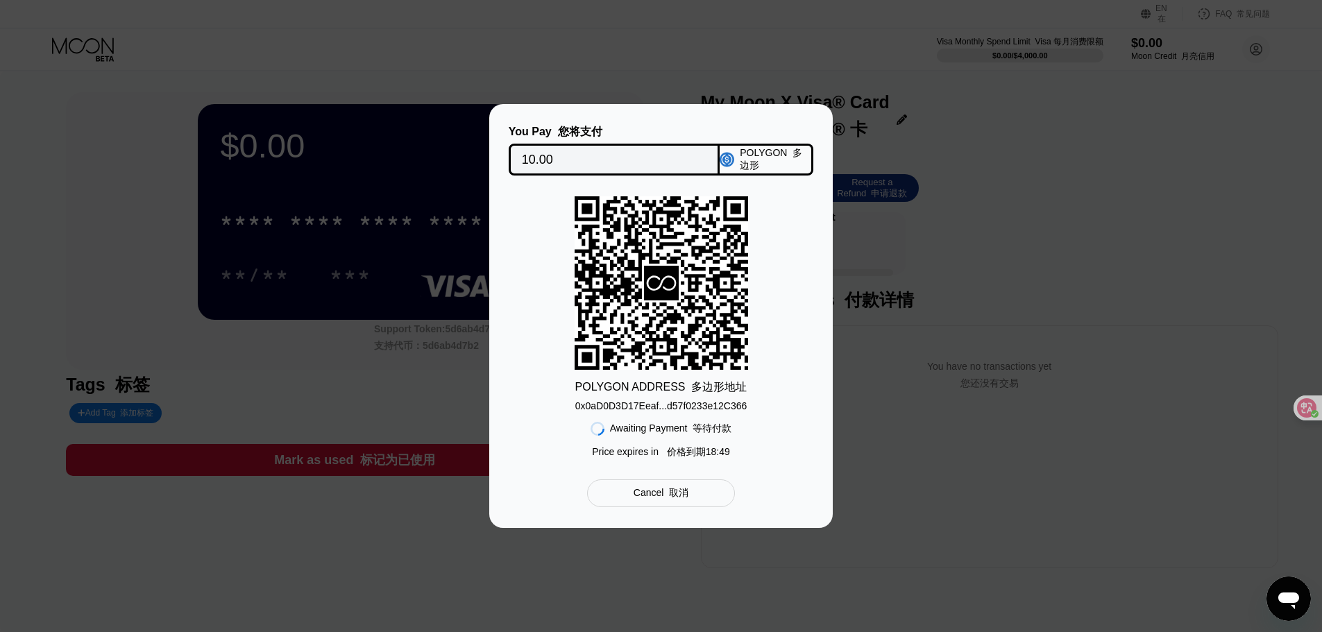
click at [723, 407] on div "0x0aD0D3D17Eeaf...d57f0233e12C366" at bounding box center [661, 405] width 172 height 11
drag, startPoint x: 766, startPoint y: 318, endPoint x: 768, endPoint y: 311, distance: 7.2
click at [766, 318] on div "POLYGON ADDRESS 多边形地址 0x0aD0D3D17Eeaf...d57f0233e12C366 Awaiting Payment 等待付款 P…" at bounding box center [661, 330] width 302 height 269
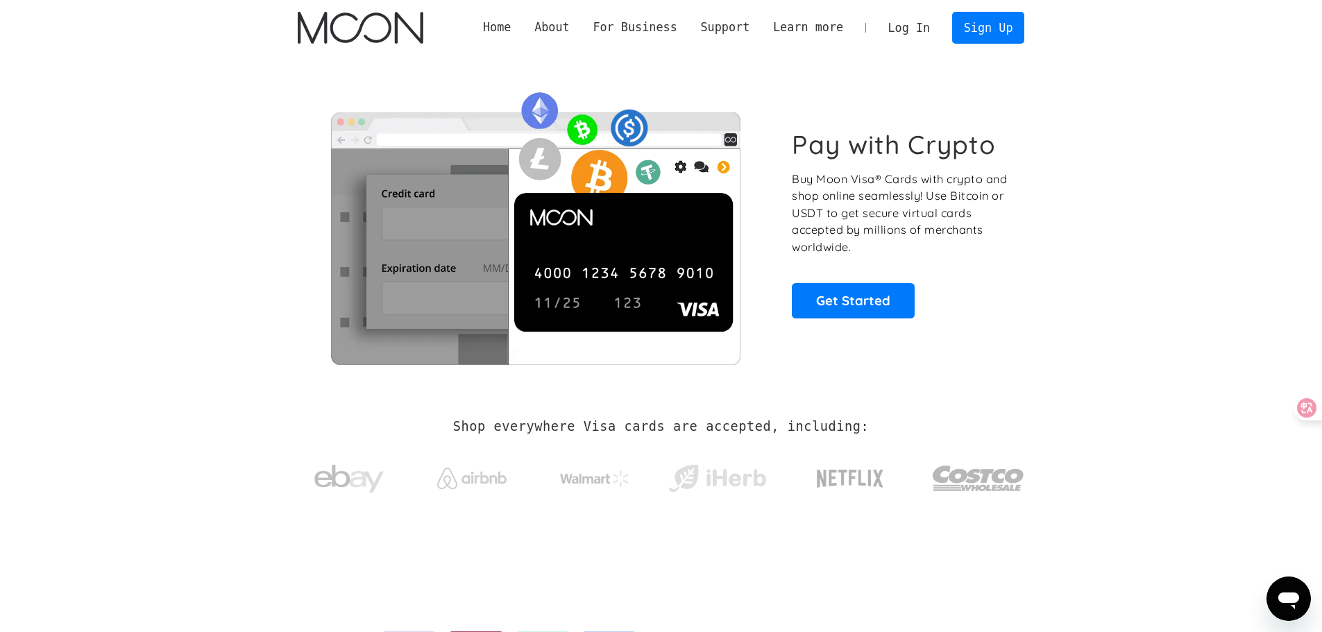
click at [921, 29] on link "Log In" at bounding box center [908, 27] width 65 height 31
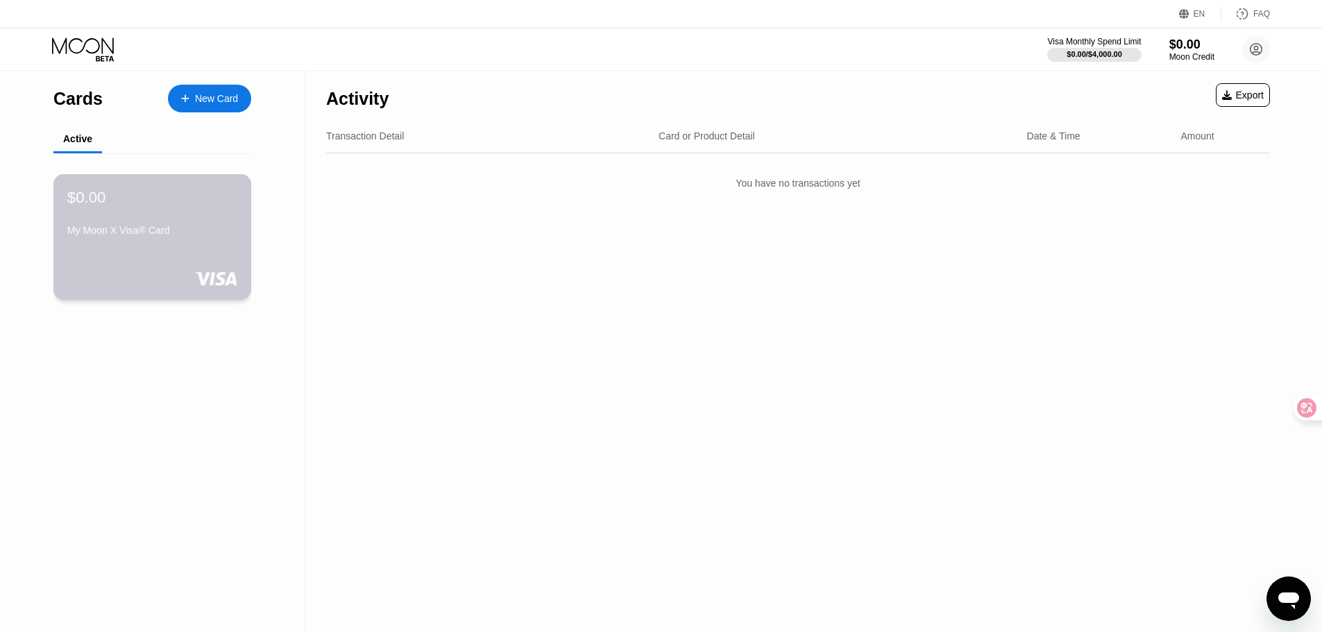
click at [205, 276] on rect at bounding box center [215, 278] width 43 height 14
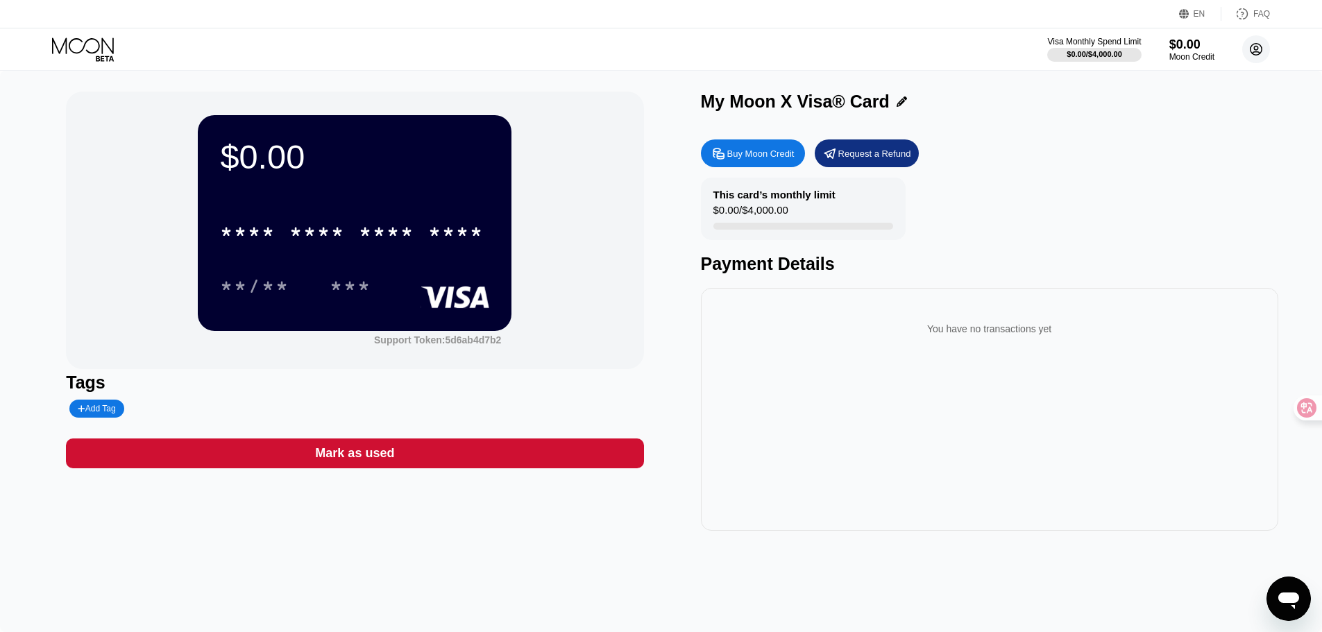
click at [1257, 45] on circle at bounding box center [1256, 49] width 28 height 28
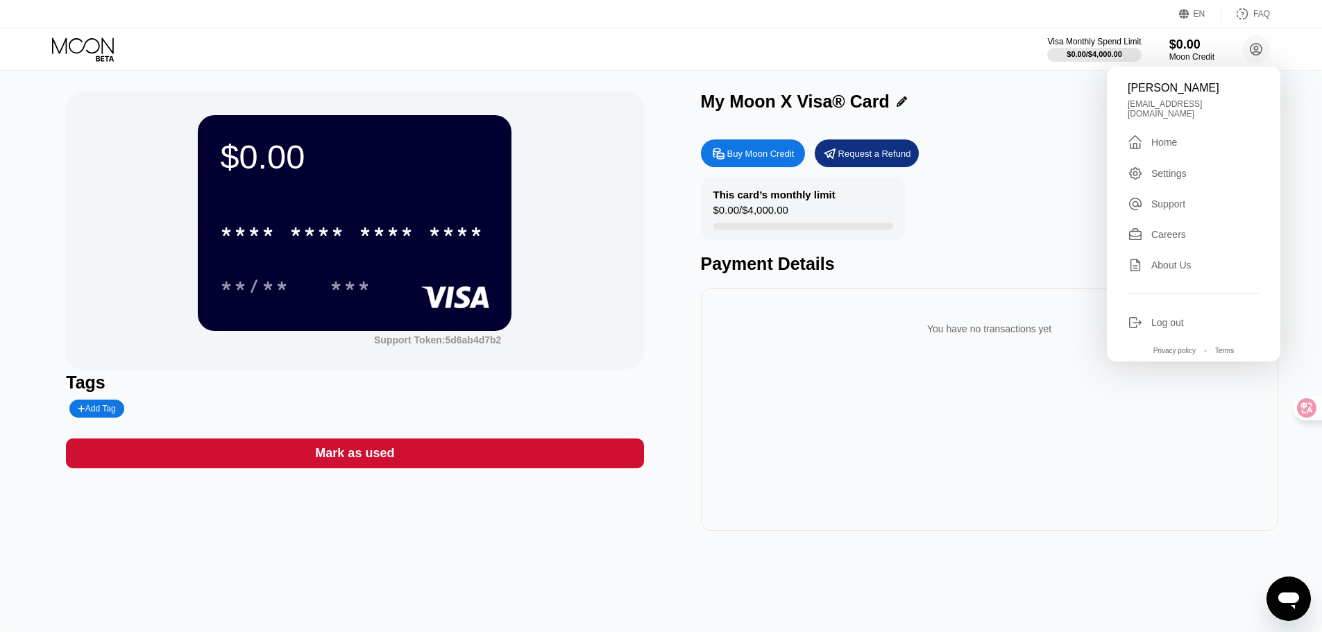
click at [1166, 137] on div "Home" at bounding box center [1164, 142] width 26 height 11
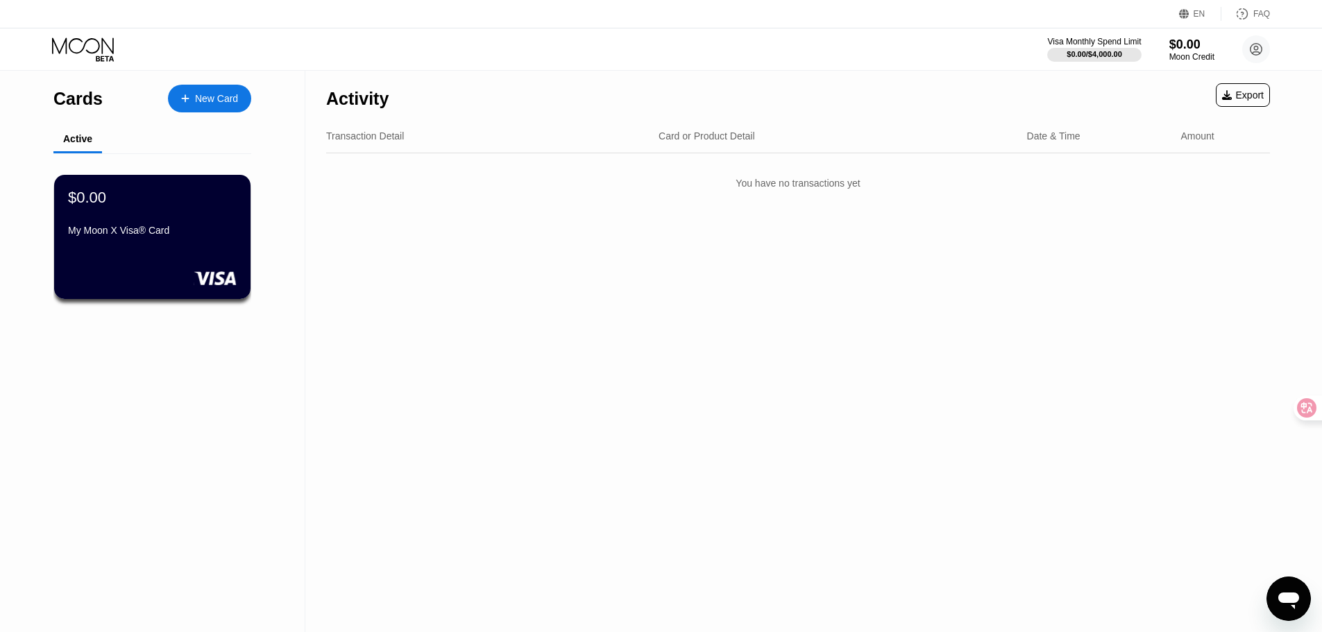
click at [350, 102] on div "Activity" at bounding box center [357, 99] width 62 height 20
click at [1256, 49] on circle at bounding box center [1256, 49] width 28 height 28
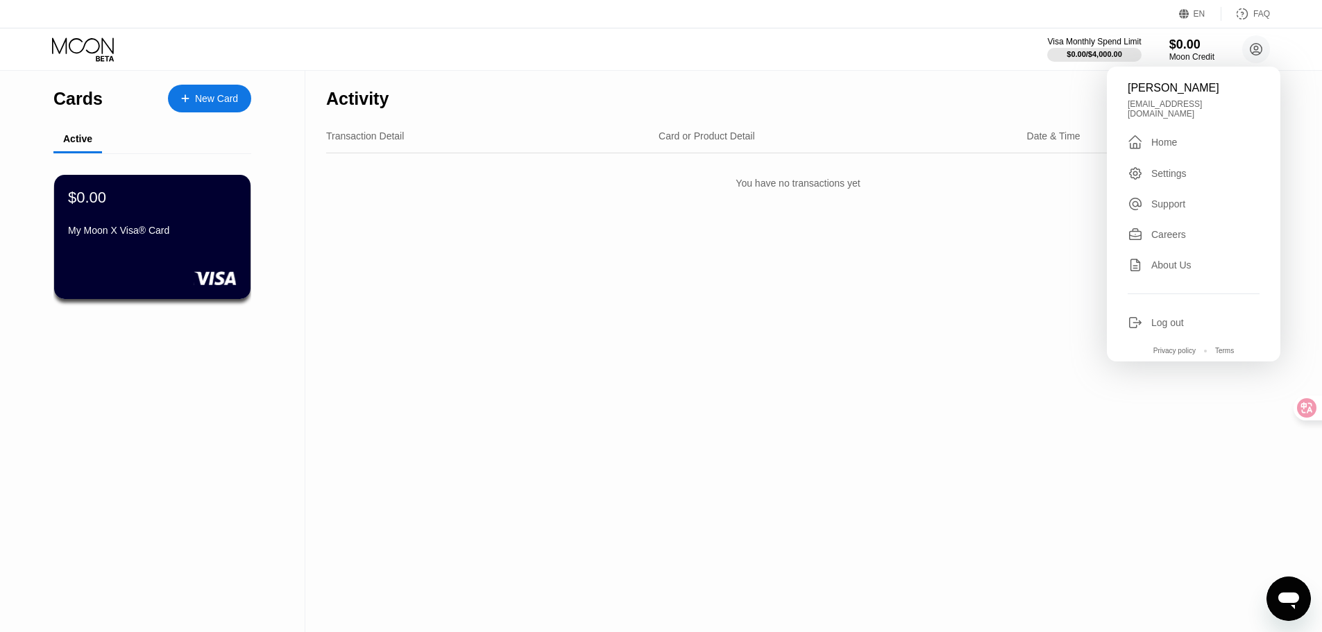
click at [1180, 168] on div "Settings" at bounding box center [1168, 173] width 35 height 11
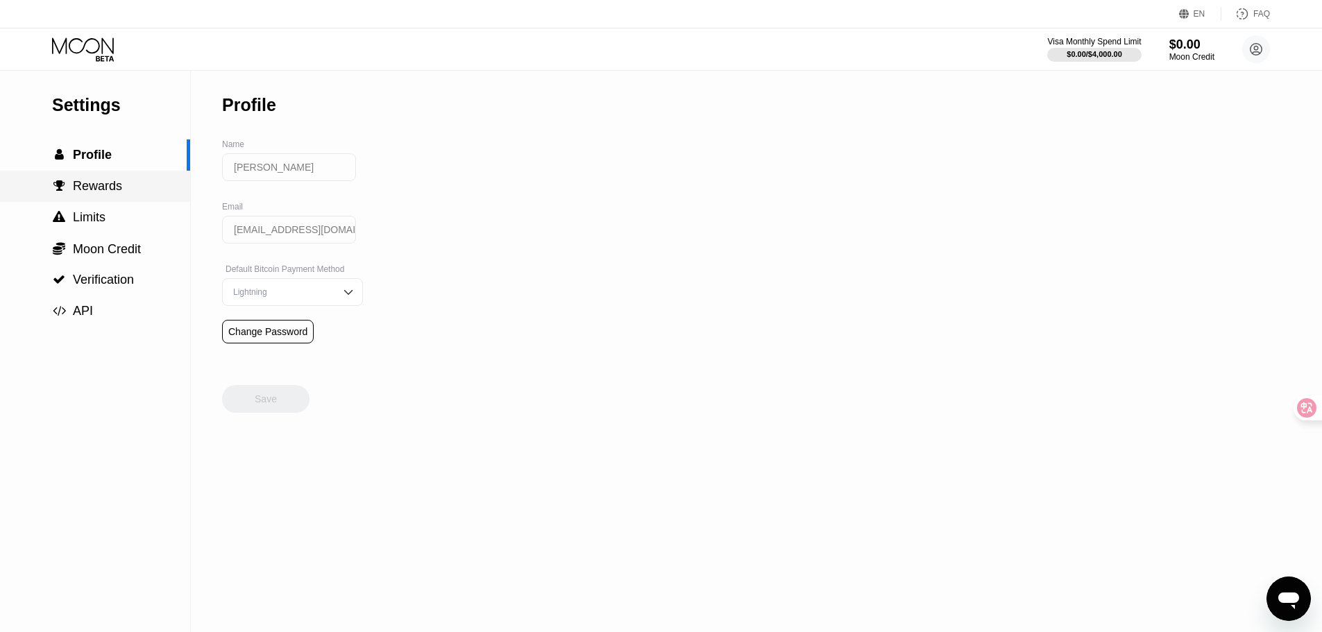
click at [95, 189] on span "Rewards" at bounding box center [97, 186] width 49 height 14
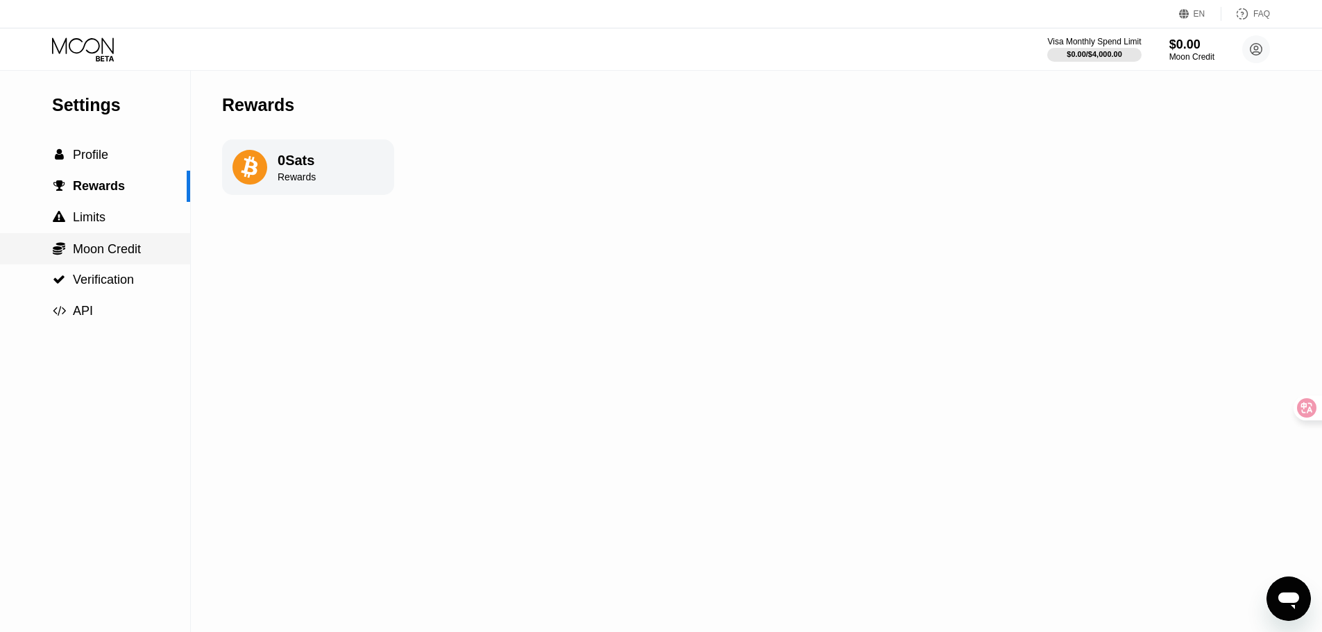
click at [124, 248] on span "Moon Credit" at bounding box center [107, 249] width 68 height 14
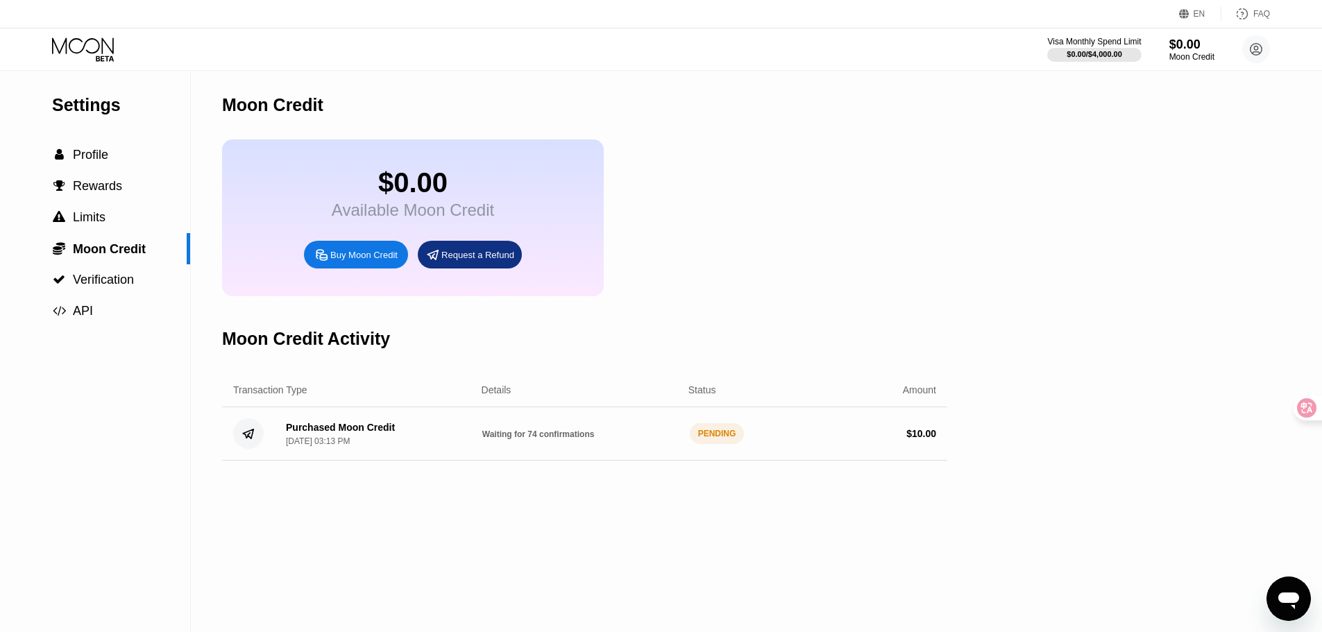
click at [699, 444] on div "PENDING" at bounding box center [717, 433] width 55 height 21
click at [541, 439] on span "Waiting for 74 confirmations" at bounding box center [538, 435] width 112 height 10
click at [440, 446] on div "Purchased Moon Credit [DATE] 03:13 PM" at bounding box center [373, 434] width 196 height 24
click at [500, 439] on span "Waiting for 74 confirmations" at bounding box center [538, 435] width 112 height 10
drag, startPoint x: 559, startPoint y: 452, endPoint x: 578, endPoint y: 453, distance: 19.4
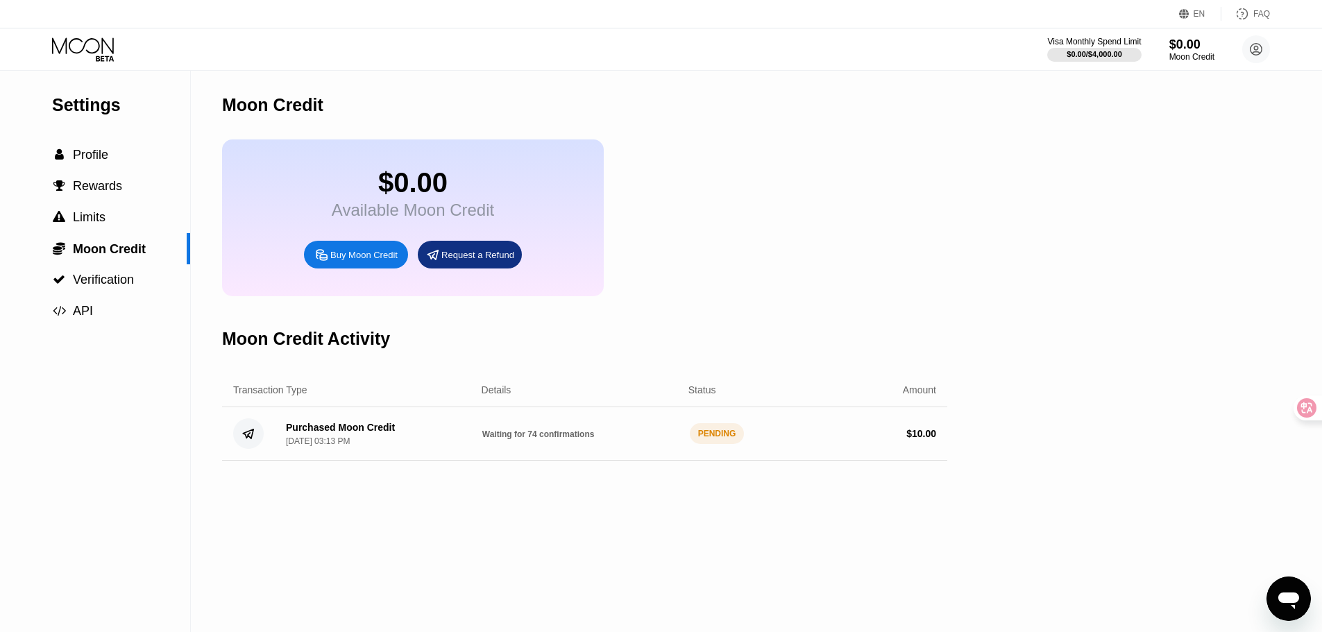
click at [559, 439] on span "Waiting for 74 confirmations" at bounding box center [538, 435] width 112 height 10
click at [592, 439] on div "Waiting for 74 confirmations" at bounding box center [580, 433] width 196 height 11
click at [597, 439] on div "Waiting for 74 confirmations" at bounding box center [580, 433] width 196 height 11
click at [374, 433] on div "Purchased Moon Credit" at bounding box center [340, 427] width 109 height 11
click at [831, 296] on div "$10.00 Available Moon Credit Buy Moon Credit Request a Refund" at bounding box center [584, 217] width 725 height 157
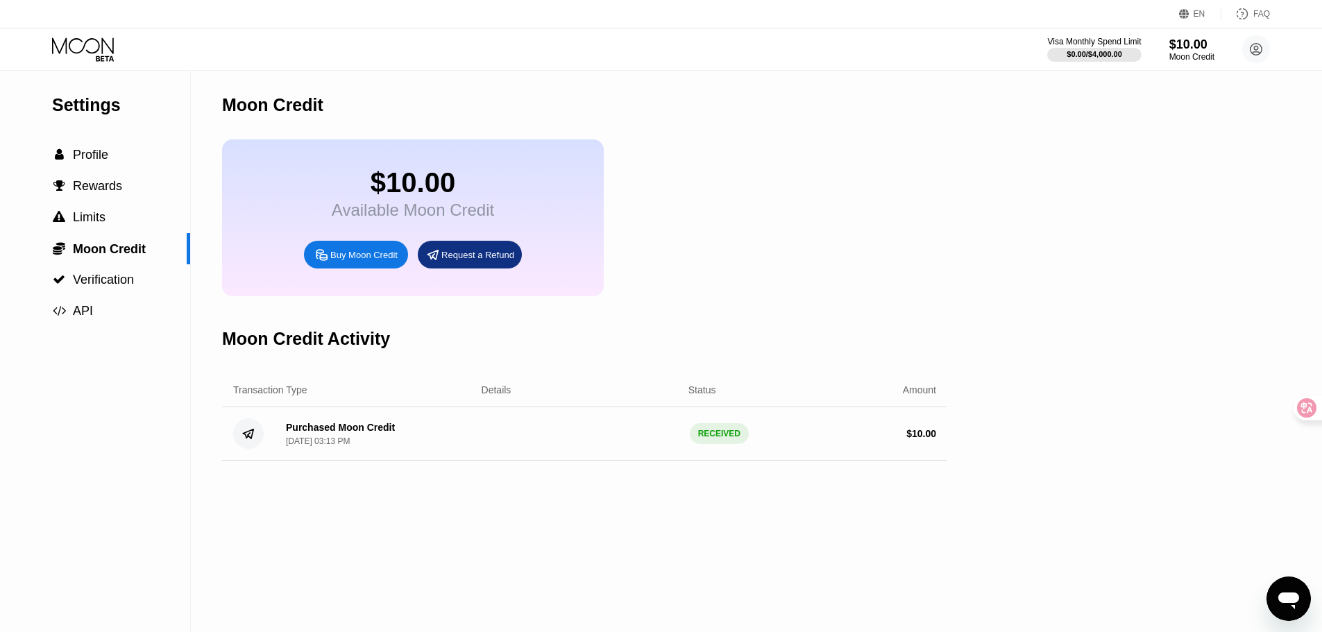
click at [823, 271] on div "$10.00 Available Moon Credit Buy Moon Credit Request a Refund" at bounding box center [584, 217] width 725 height 157
click at [804, 254] on div "$10.00 Available Moon Credit Buy Moon Credit Request a Refund" at bounding box center [584, 217] width 725 height 157
click at [799, 254] on div "$10.00 Available Moon Credit Buy Moon Credit Request a Refund" at bounding box center [584, 217] width 725 height 157
click at [788, 262] on div "$10.00 Available Moon Credit Buy Moon Credit Request a Refund" at bounding box center [584, 217] width 725 height 157
click at [786, 263] on div "$10.00 Available Moon Credit Buy Moon Credit Request a Refund" at bounding box center [584, 217] width 725 height 157
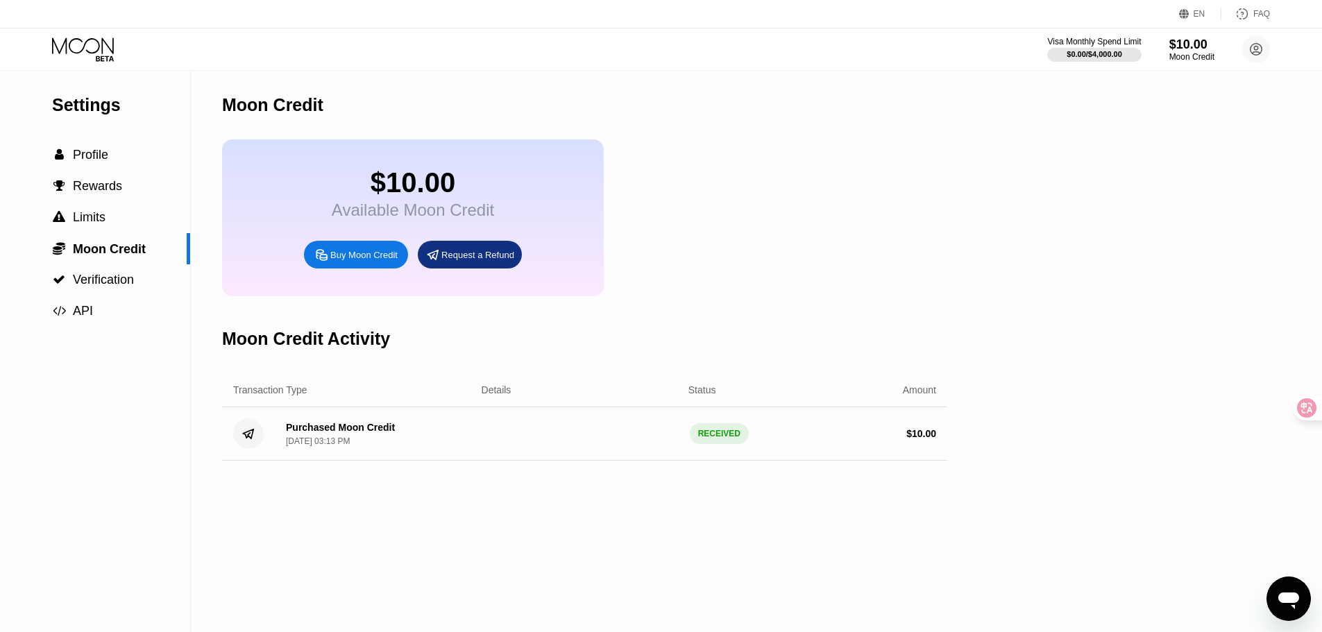
click at [774, 270] on div "$10.00 Available Moon Credit Buy Moon Credit Request a Refund" at bounding box center [584, 217] width 725 height 157
click at [773, 272] on div "$10.00 Available Moon Credit Buy Moon Credit Request a Refund" at bounding box center [584, 217] width 725 height 157
click at [768, 273] on div "$10.00 Available Moon Credit Buy Moon Credit Request a Refund" at bounding box center [584, 217] width 725 height 157
click at [767, 274] on div "$10.00 Available Moon Credit Buy Moon Credit Request a Refund" at bounding box center [584, 217] width 725 height 157
click at [87, 274] on div " Verification" at bounding box center [95, 279] width 190 height 31
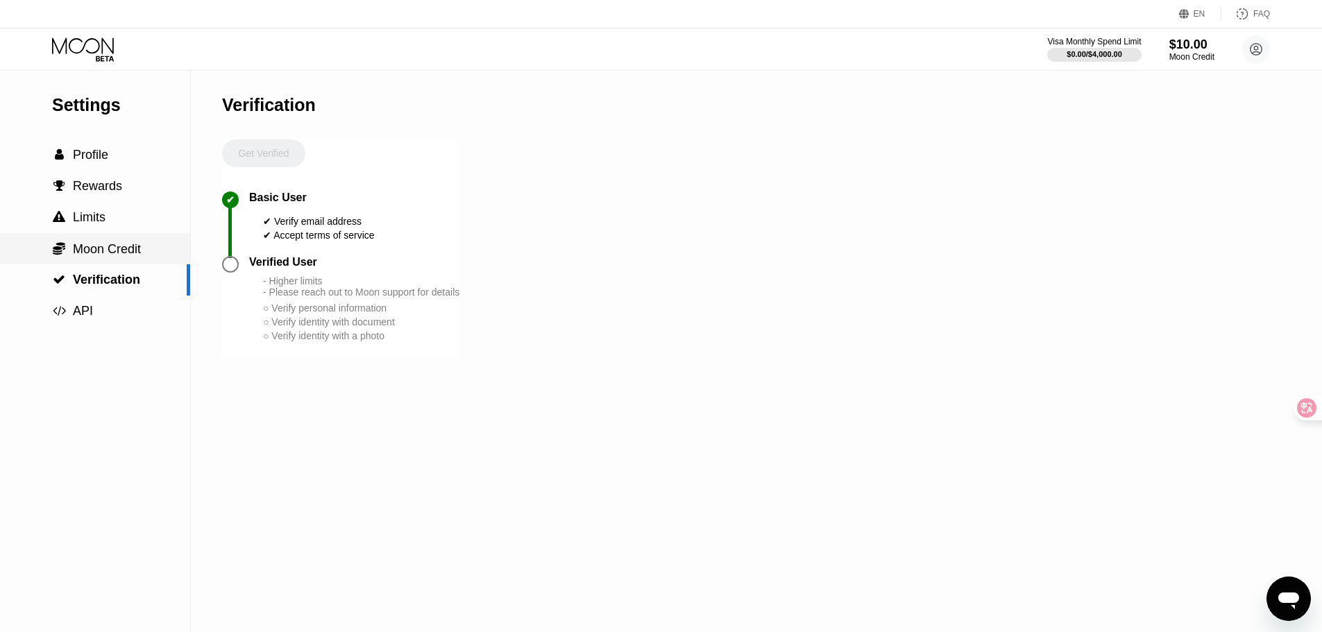
click at [89, 256] on span "Moon Credit" at bounding box center [107, 249] width 68 height 14
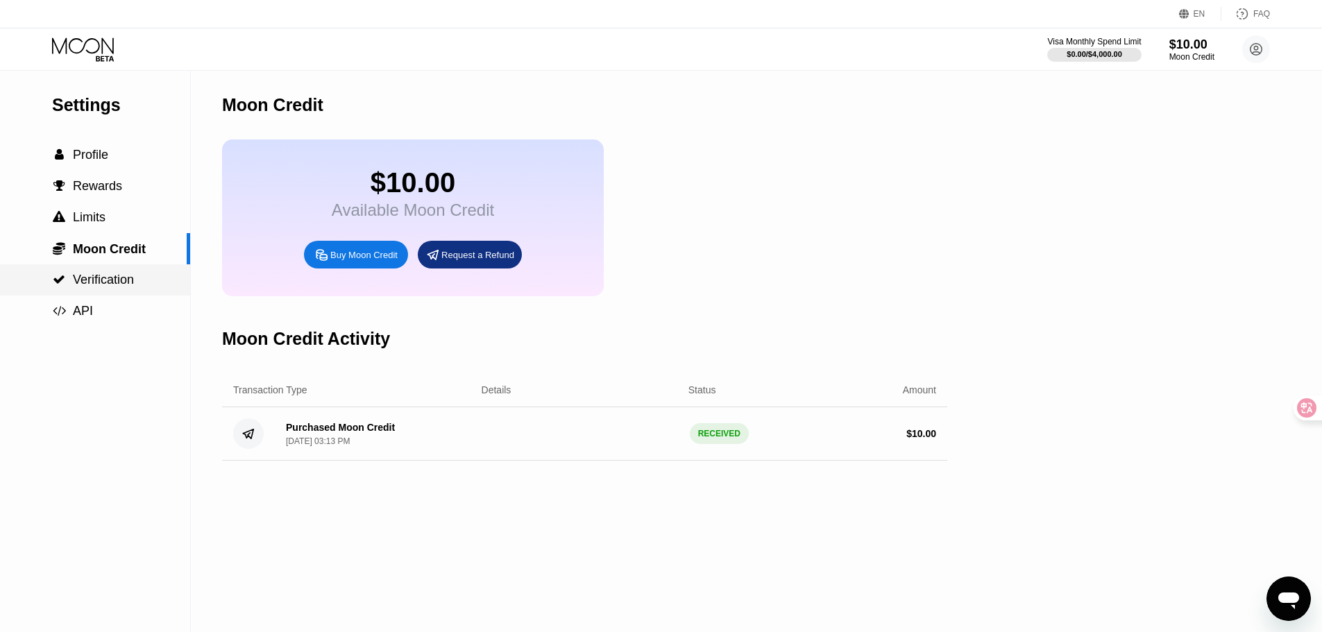
click at [93, 285] on span "Verification" at bounding box center [103, 280] width 61 height 14
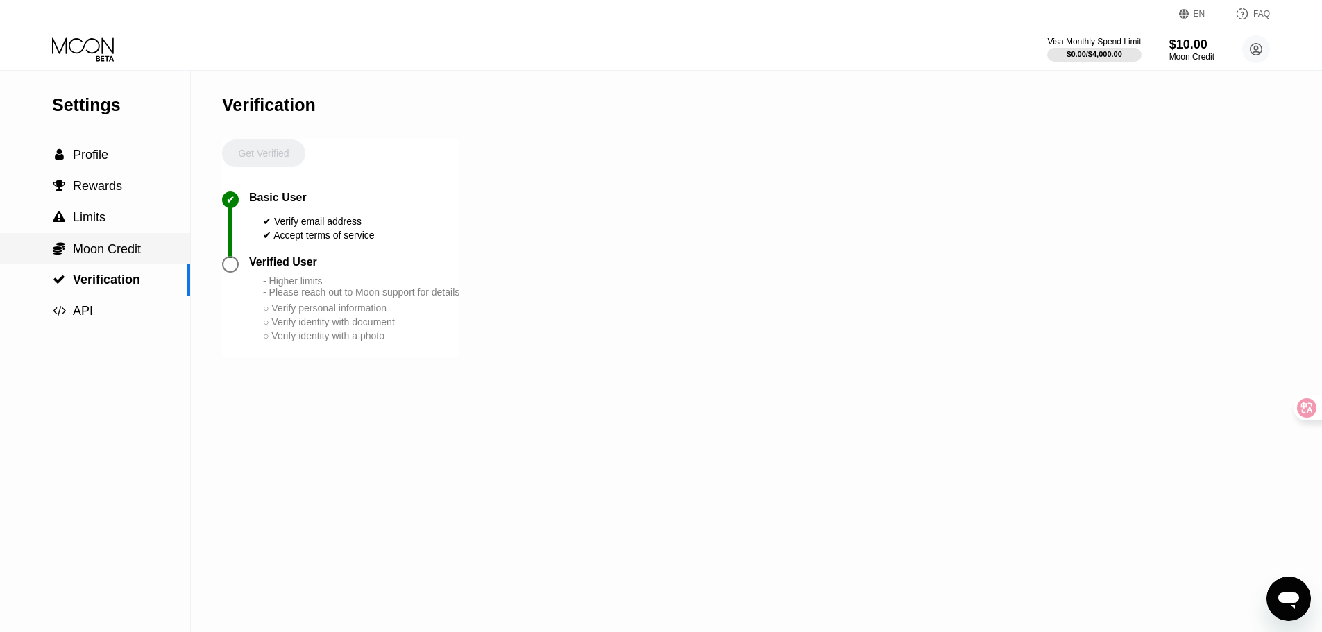
click at [110, 241] on div " Moon Credit" at bounding box center [95, 248] width 190 height 31
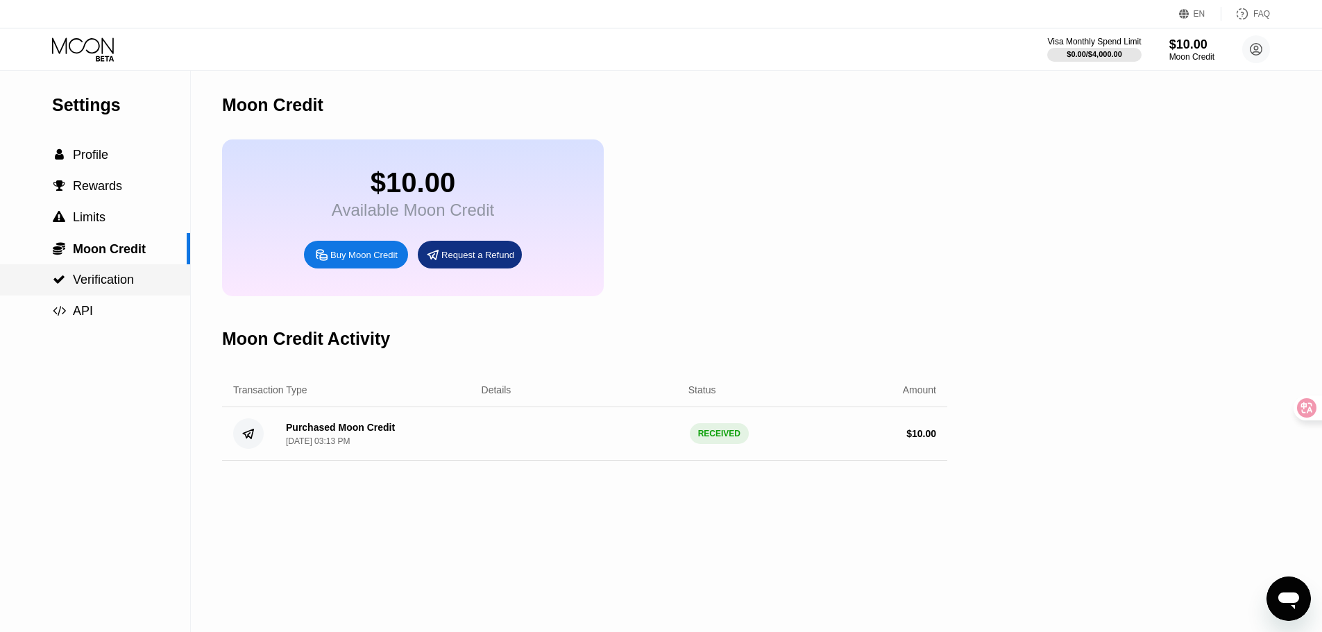
click at [108, 283] on span "Verification" at bounding box center [103, 280] width 61 height 14
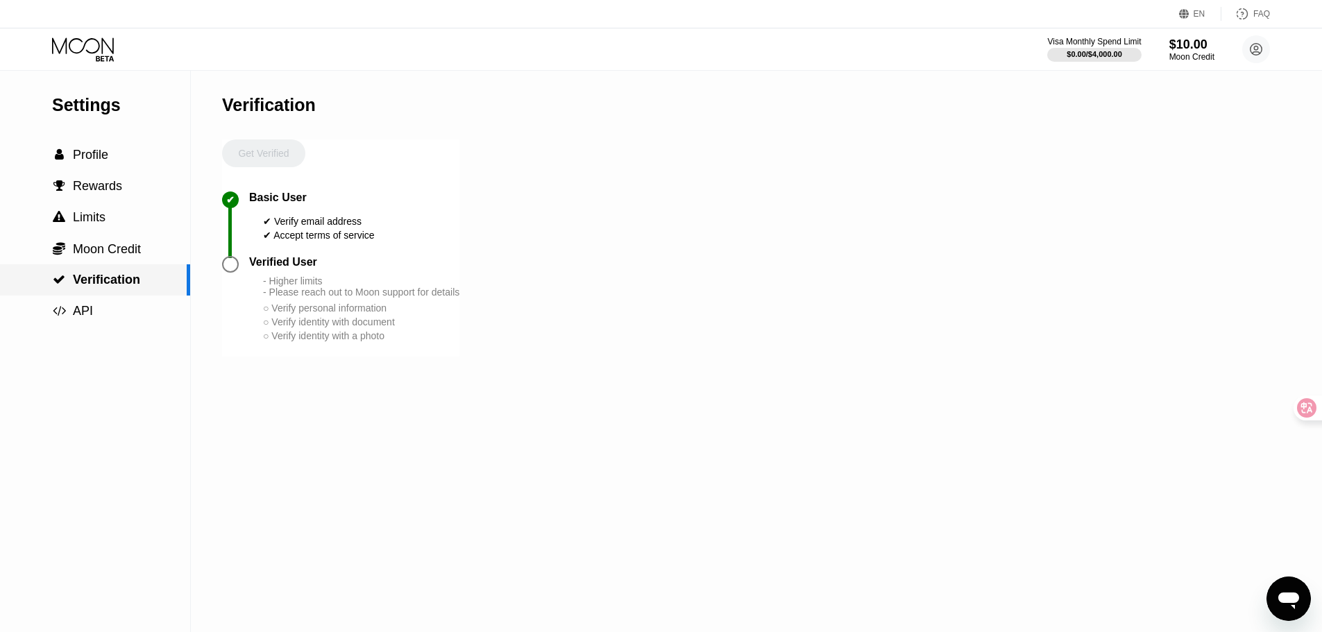
click at [115, 250] on span "Moon Credit" at bounding box center [107, 249] width 68 height 14
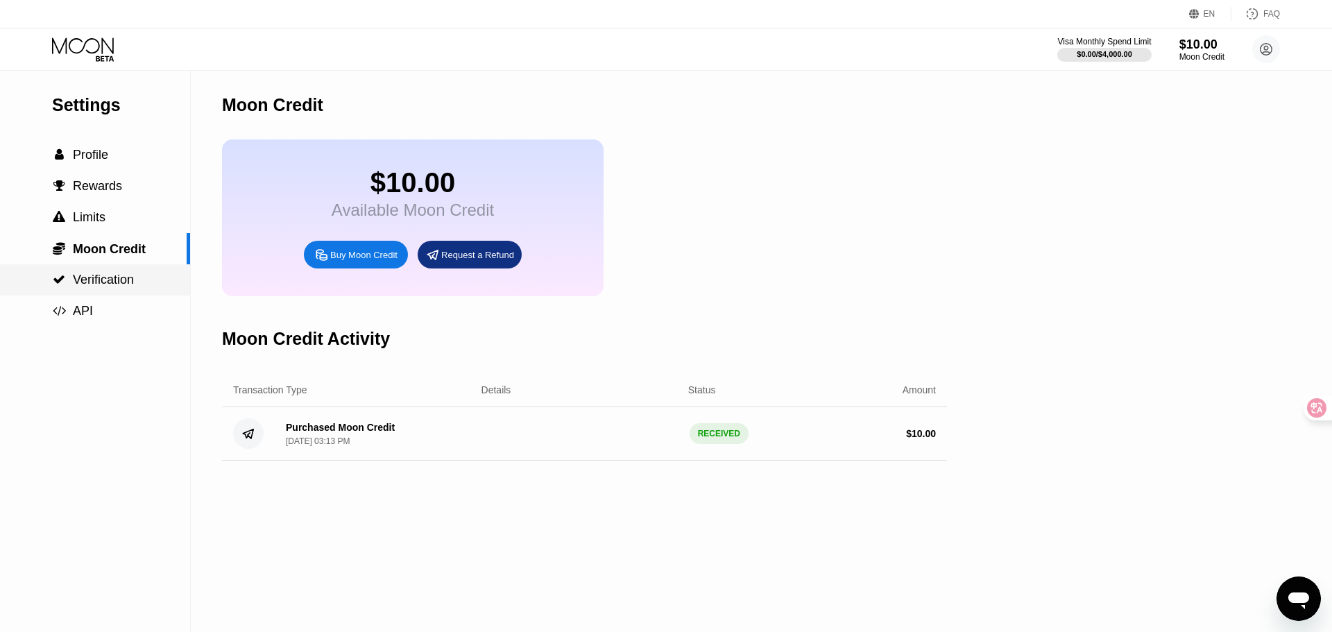
click at [110, 283] on span "Verification" at bounding box center [103, 280] width 61 height 14
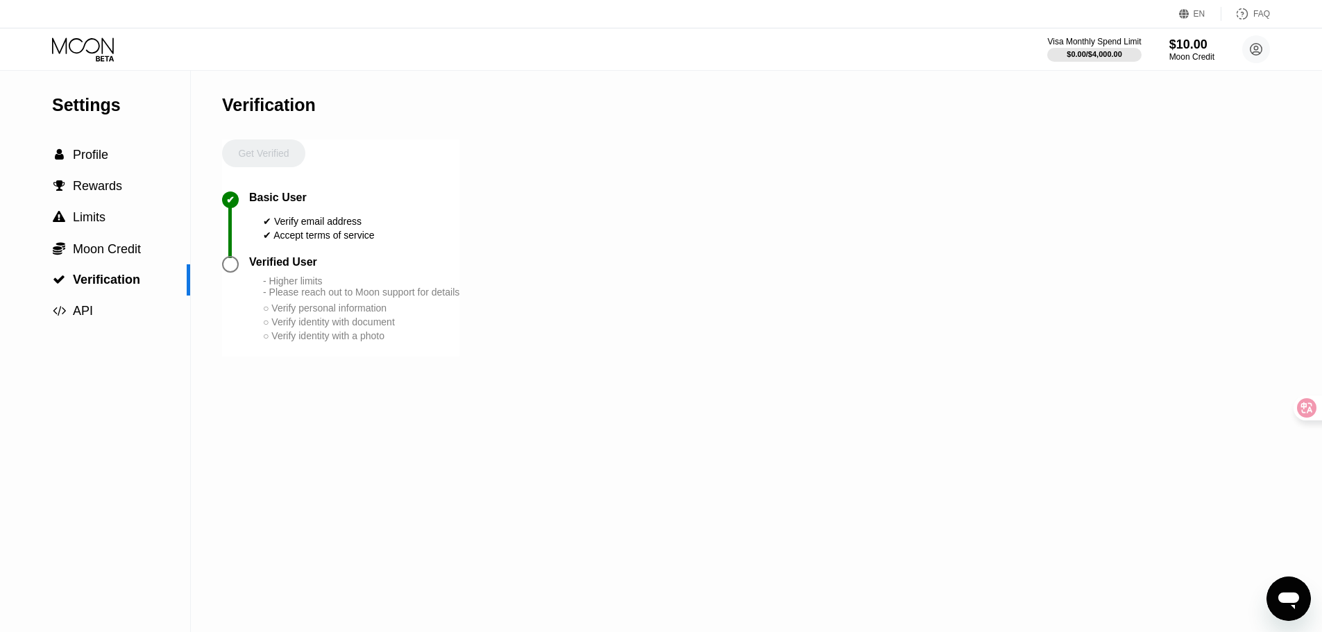
click at [935, 260] on div "Settings  Profile  Rewards  Limits  Moon Credit  Verification  API Verifi…" at bounding box center [661, 351] width 1322 height 561
click at [929, 287] on div "Settings  Profile  Rewards  Limits  Moon Credit  Verification  API Verifi…" at bounding box center [661, 351] width 1322 height 561
click at [926, 294] on div "Settings  Profile  Rewards  Limits  Moon Credit  Verification  API Verifi…" at bounding box center [661, 351] width 1322 height 561
click at [921, 299] on div "Settings  Profile  Rewards  Limits  Moon Credit  Verification  API Verifi…" at bounding box center [661, 351] width 1322 height 561
click at [917, 305] on div "Settings  Profile  Rewards  Limits  Moon Credit  Verification  API Verifi…" at bounding box center [661, 351] width 1322 height 561
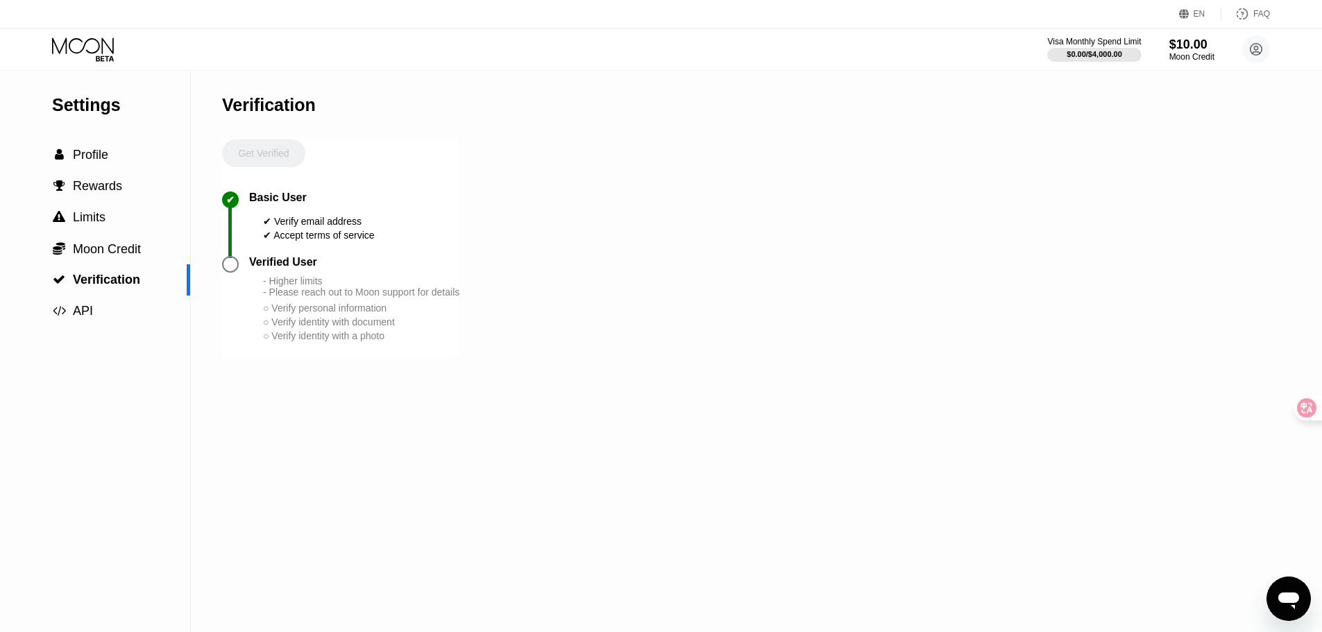
click at [912, 309] on div "Settings  Profile  Rewards  Limits  Moon Credit  Verification  API Verifi…" at bounding box center [661, 351] width 1322 height 561
click at [912, 311] on div "Settings  Profile  Rewards  Limits  Moon Credit  Verification  API Verifi…" at bounding box center [661, 351] width 1322 height 561
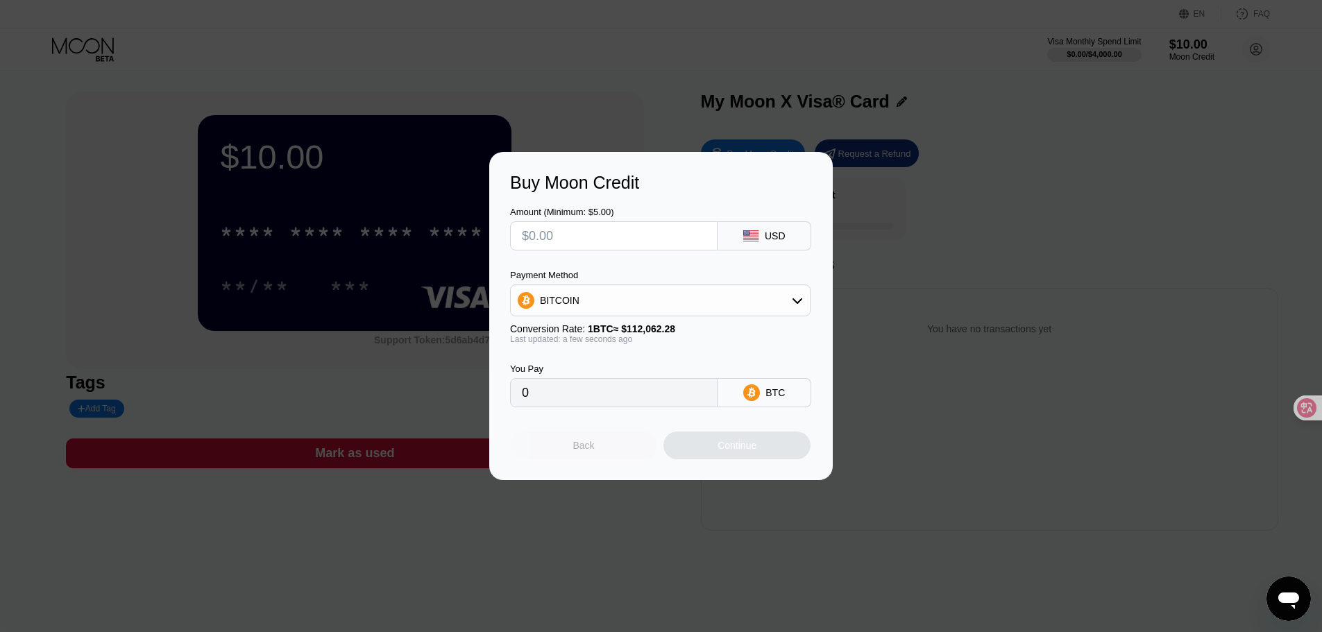
click at [608, 452] on div "Back" at bounding box center [583, 446] width 147 height 28
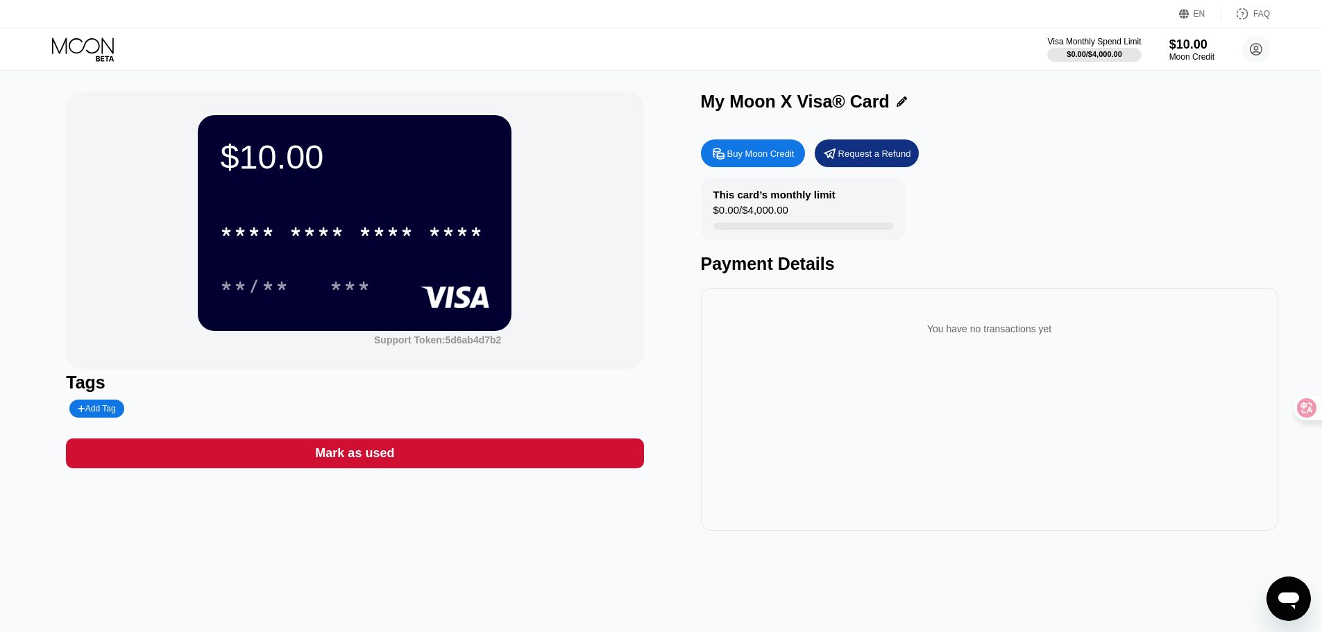
click at [393, 255] on div "* * * * * * * * * * * * **** **/** ***" at bounding box center [354, 245] width 269 height 82
click at [442, 234] on div "****" at bounding box center [456, 234] width 56 height 22
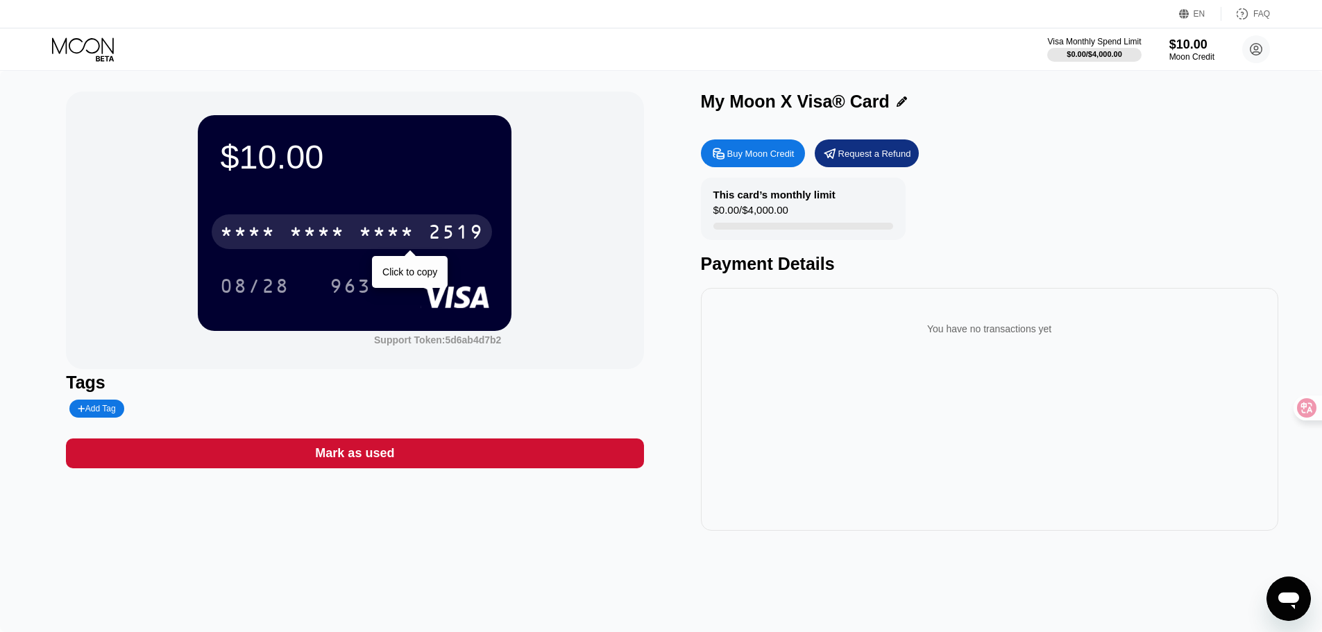
click at [414, 274] on div "08/28 963" at bounding box center [354, 286] width 269 height 35
click at [391, 269] on div "Click to copy" at bounding box center [409, 271] width 55 height 11
click at [409, 241] on div "* * * *" at bounding box center [387, 234] width 56 height 22
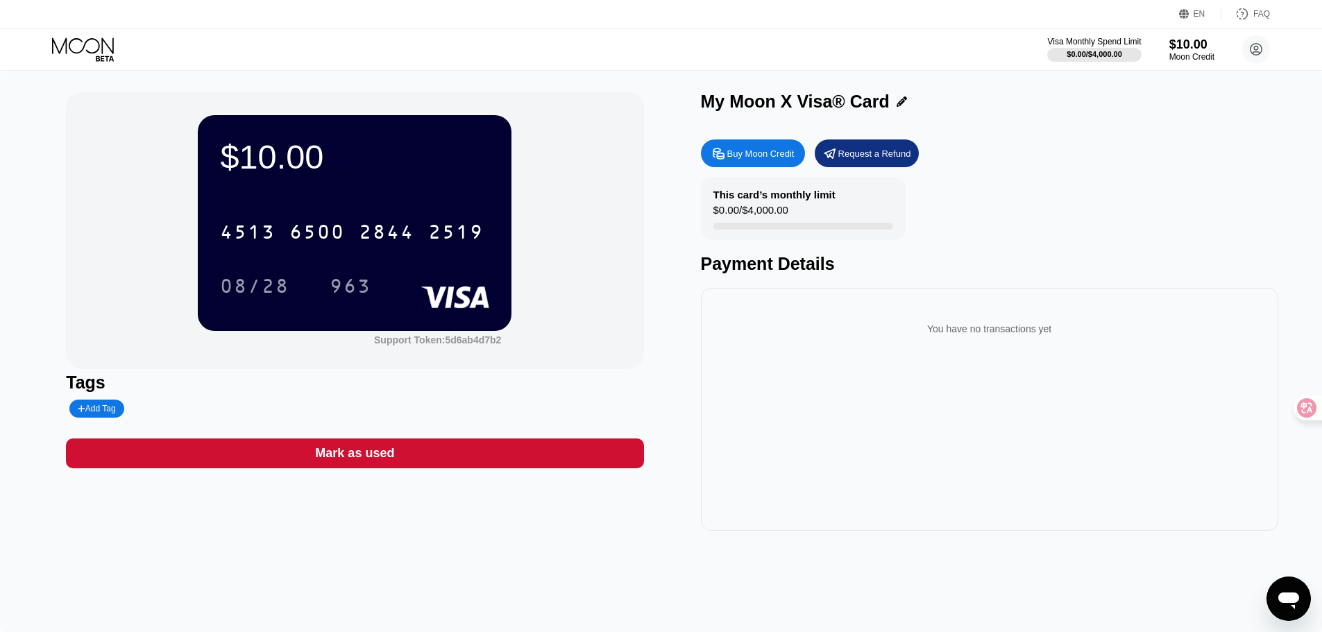
click at [610, 366] on div "$10.00 4513 6500 2844 2519 08/28 963 Support Token: 5d6ab4d7b2" at bounding box center [354, 231] width 577 height 278
click at [610, 364] on div "$10.00 4513 6500 2844 2519 08/28 963 Support Token: 5d6ab4d7b2" at bounding box center [354, 231] width 577 height 278
click at [610, 351] on div "$10.00 4513 6500 2844 2519 08/28 963 Support Token: 5d6ab4d7b2" at bounding box center [354, 231] width 577 height 278
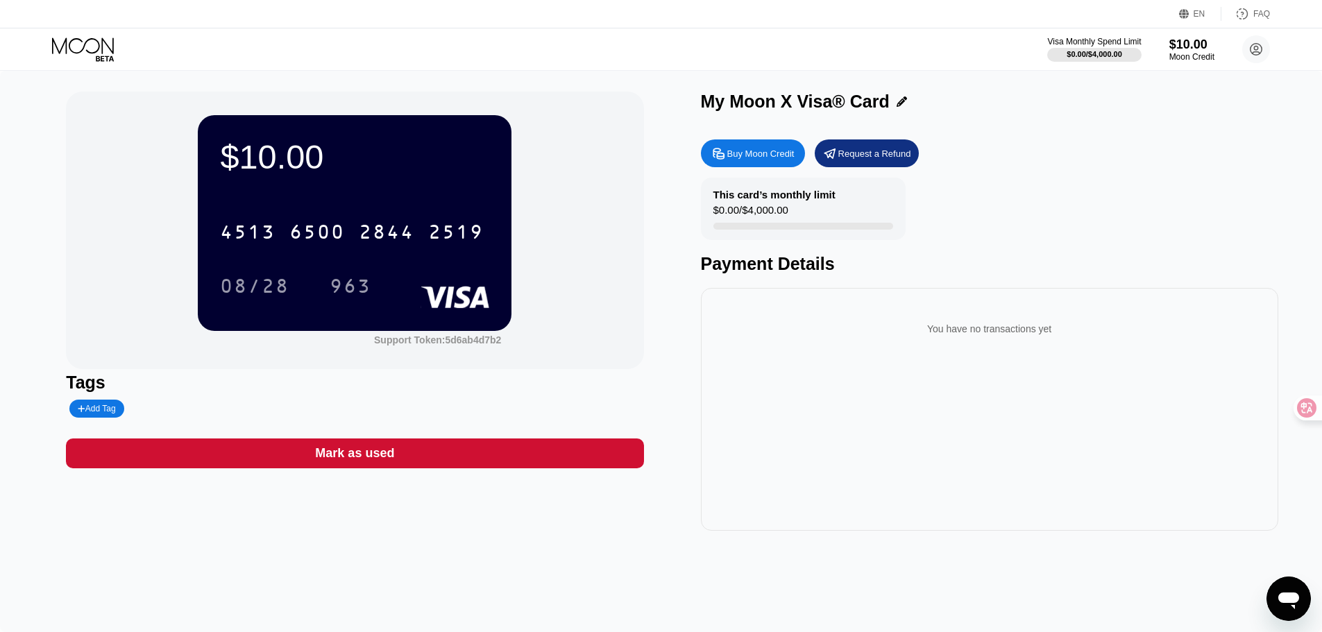
click at [603, 320] on div "$10.00 4513 6500 2844 2519 08/28 963 Support Token: 5d6ab4d7b2" at bounding box center [354, 231] width 577 height 278
click at [607, 310] on div "$10.00 4513 6500 2844 2519 08/28 963 Support Token: 5d6ab4d7b2" at bounding box center [354, 231] width 577 height 278
